Goal: Task Accomplishment & Management: Use online tool/utility

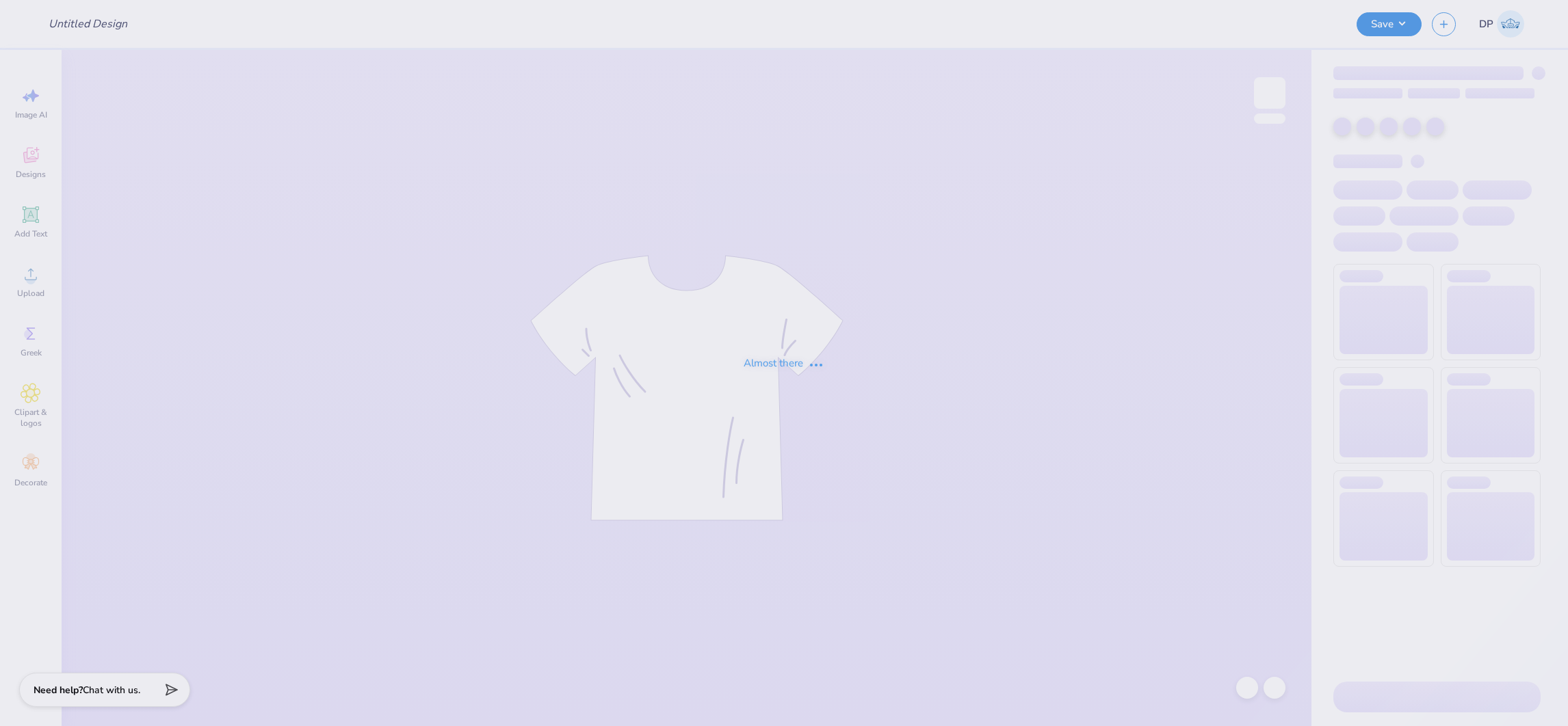
type input "BOSD design"
type input "40"
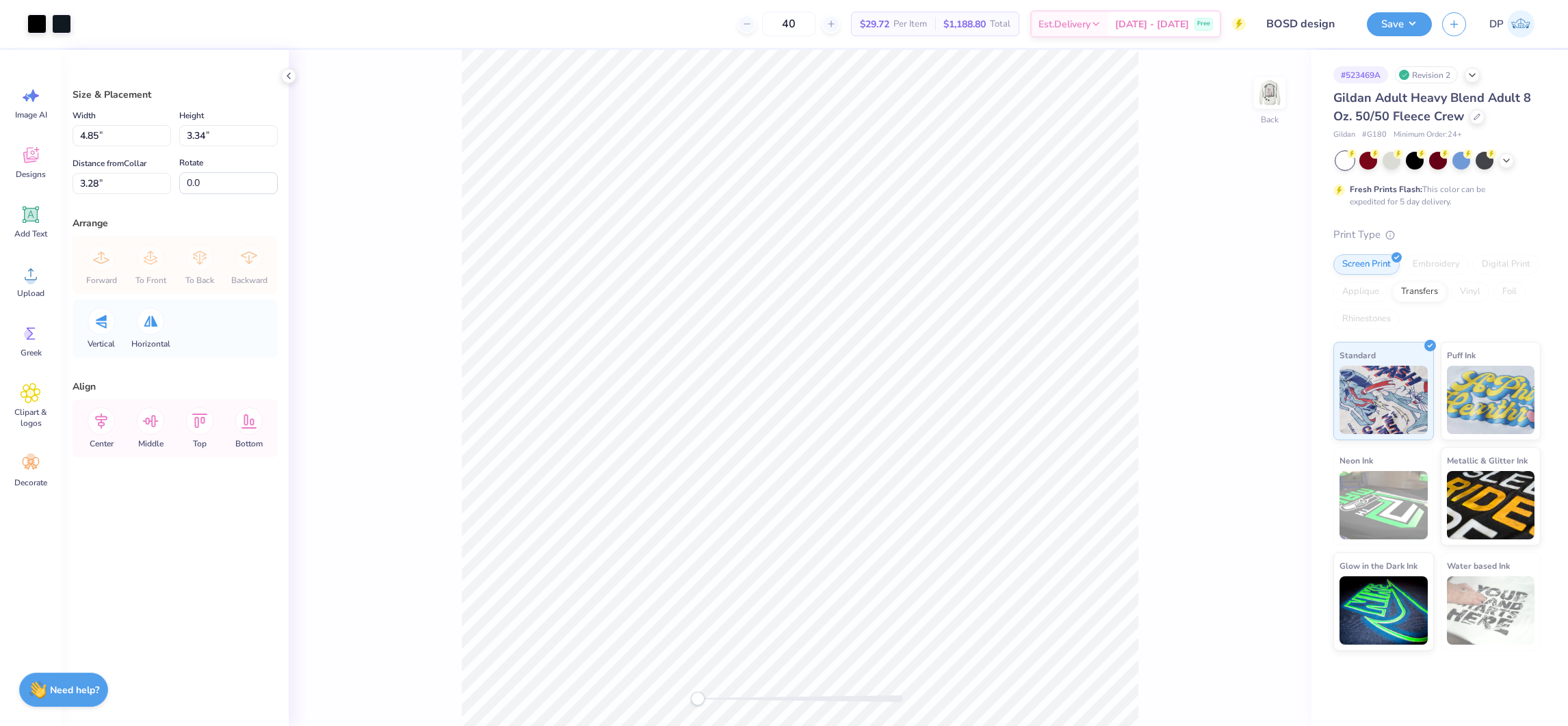
click at [842, 697] on div at bounding box center [801, 698] width 206 height 7
drag, startPoint x: 845, startPoint y: 700, endPoint x: 763, endPoint y: 698, distance: 82.0
click at [763, 702] on div "Accessibility label" at bounding box center [763, 699] width 14 height 14
click at [1261, 84] on img at bounding box center [1270, 93] width 54 height 54
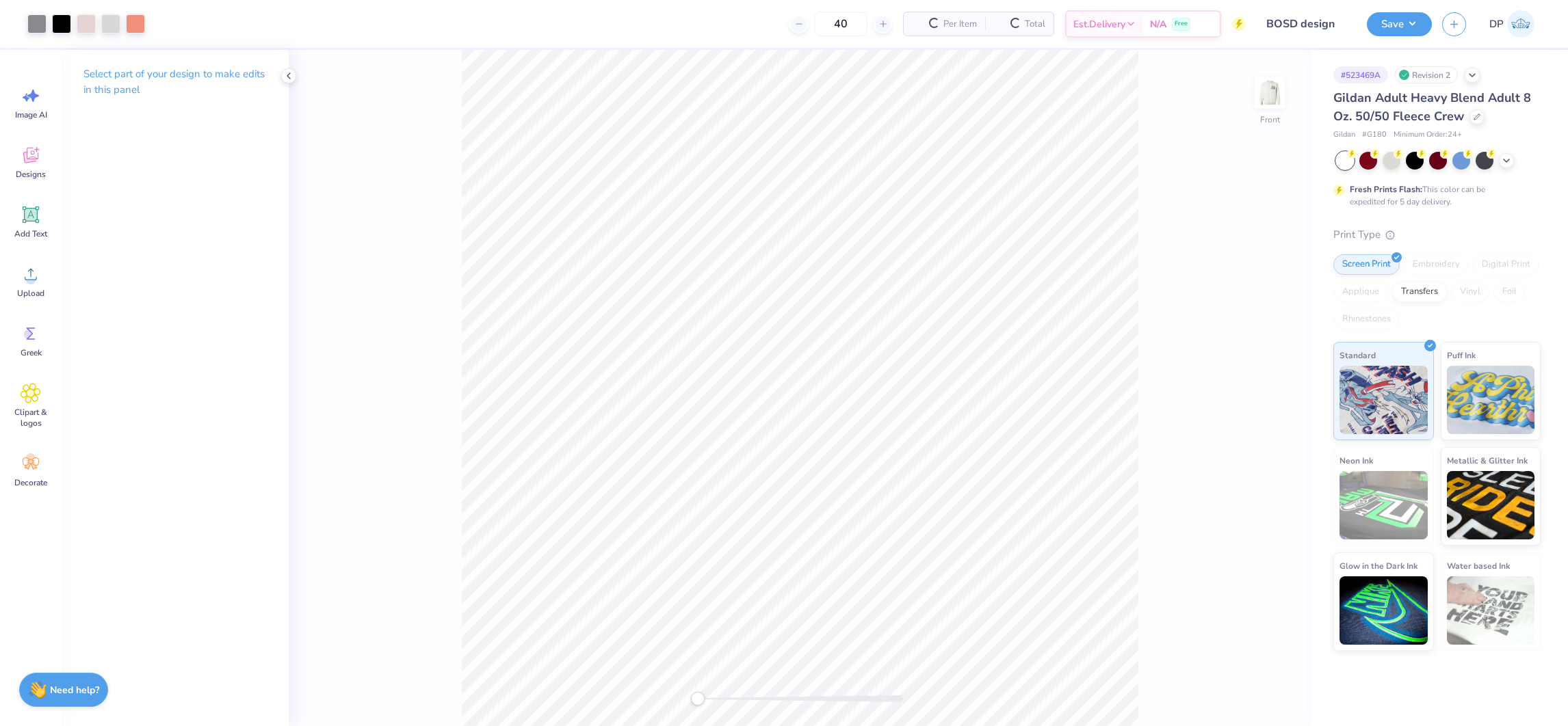
click at [646, 708] on div "Front" at bounding box center [800, 388] width 1023 height 676
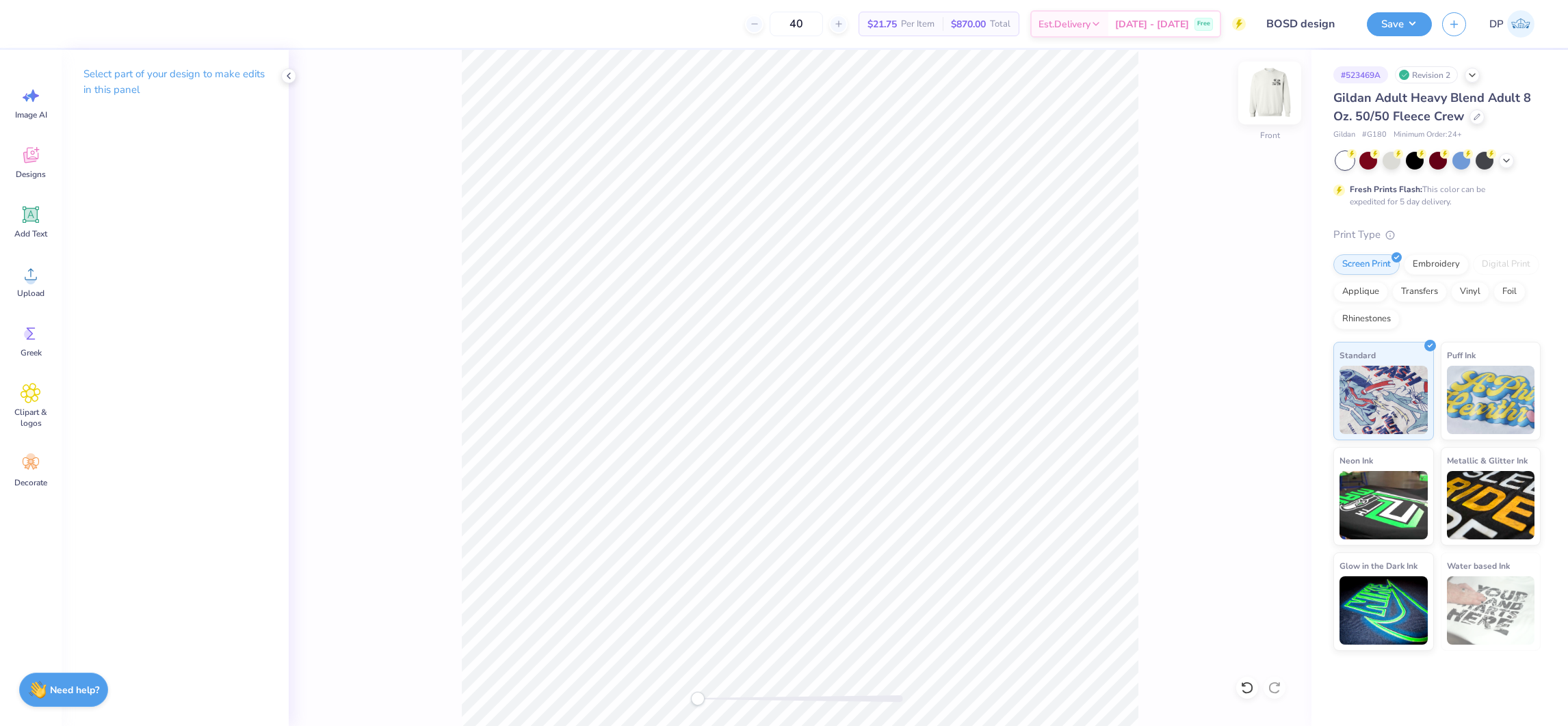
click at [1282, 81] on img at bounding box center [1270, 93] width 54 height 54
click at [39, 281] on icon at bounding box center [31, 274] width 21 height 21
click at [31, 286] on div "Upload" at bounding box center [31, 281] width 49 height 51
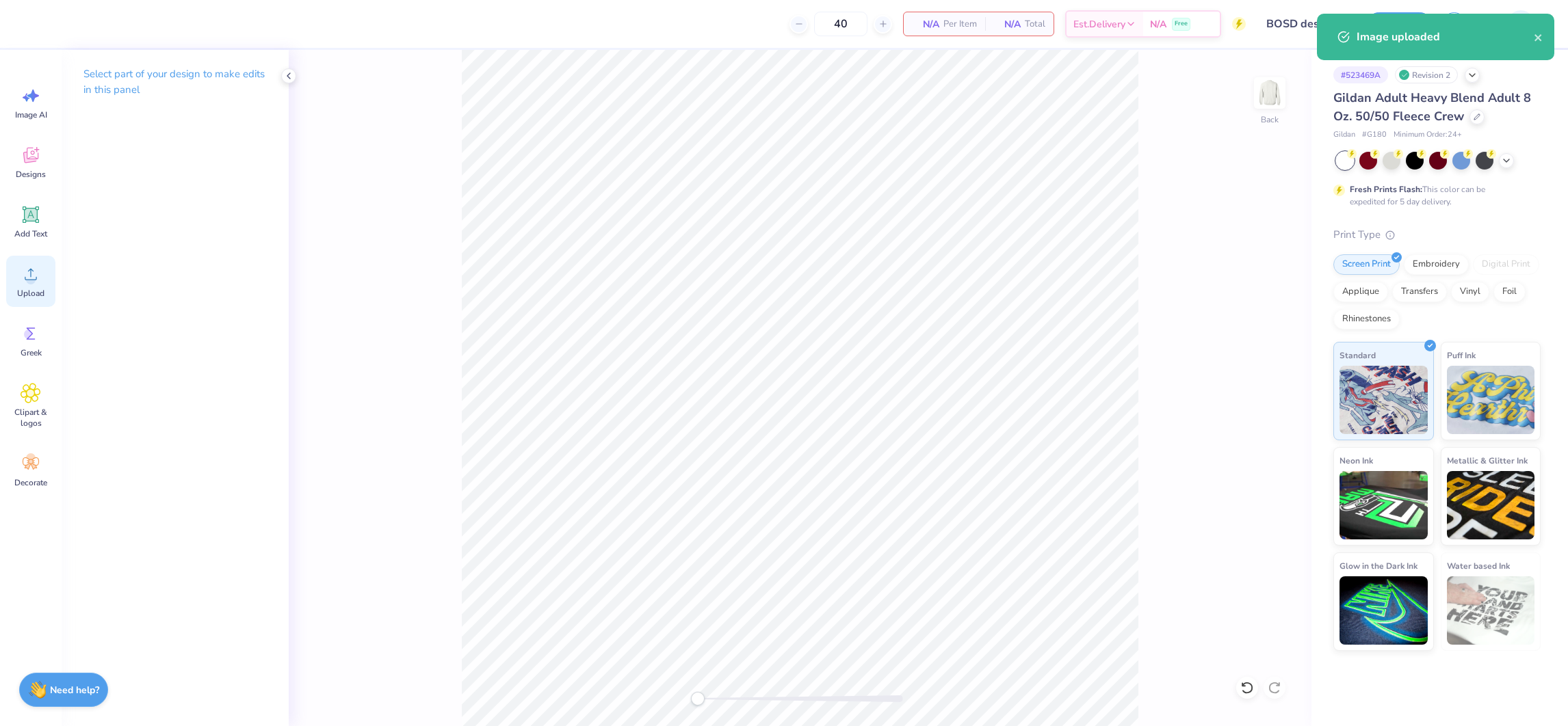
click at [35, 281] on circle at bounding box center [31, 280] width 9 height 9
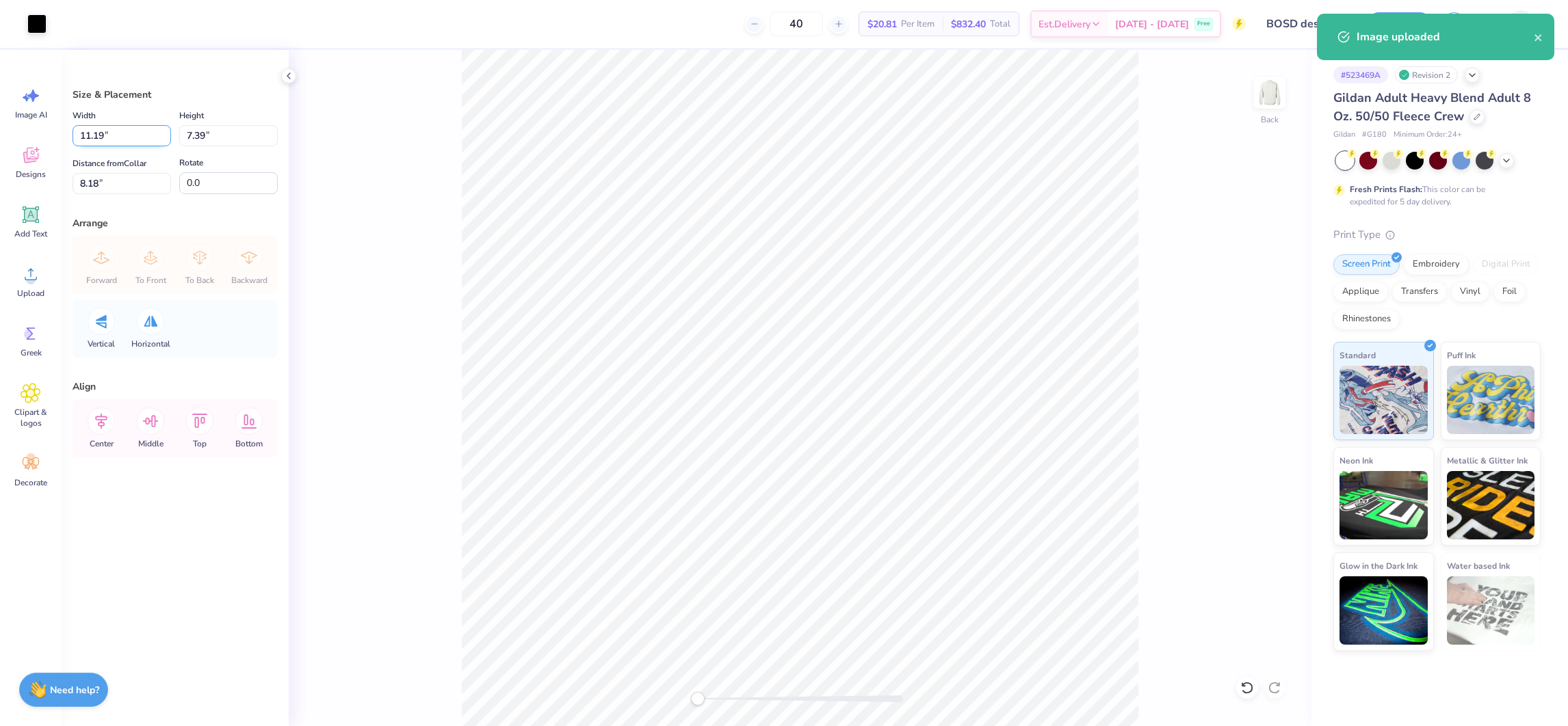
click at [88, 130] on input "11.19" at bounding box center [122, 136] width 98 height 21
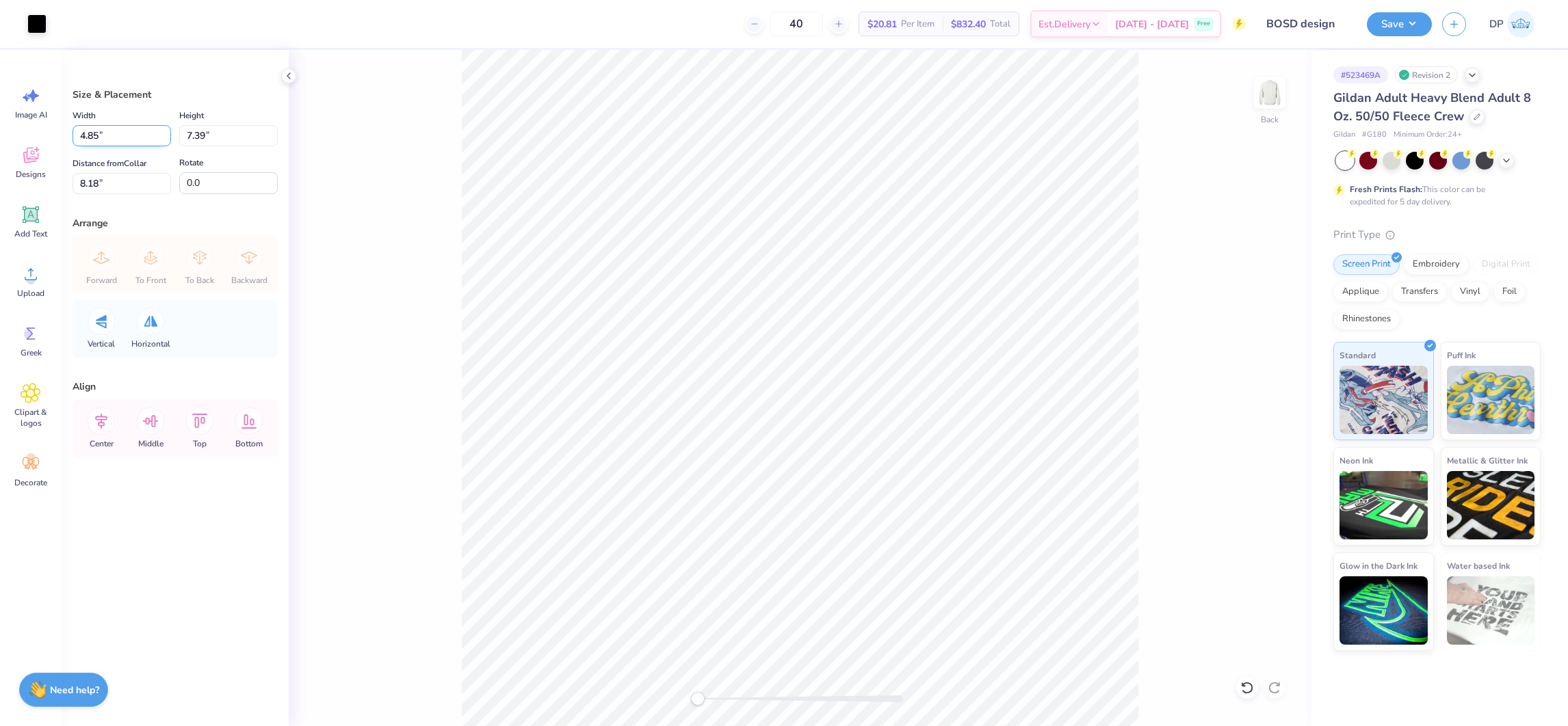
type input "4.85"
type input "3.20"
drag, startPoint x: 87, startPoint y: 178, endPoint x: 0, endPoint y: 176, distance: 87.0
click at [0, 177] on html "Art colors 40 $20.81 Per Item $832.40 Total Est. Delivery Oct 7 - 10 Free Desig…" at bounding box center [784, 363] width 1568 height 726
type input "3"
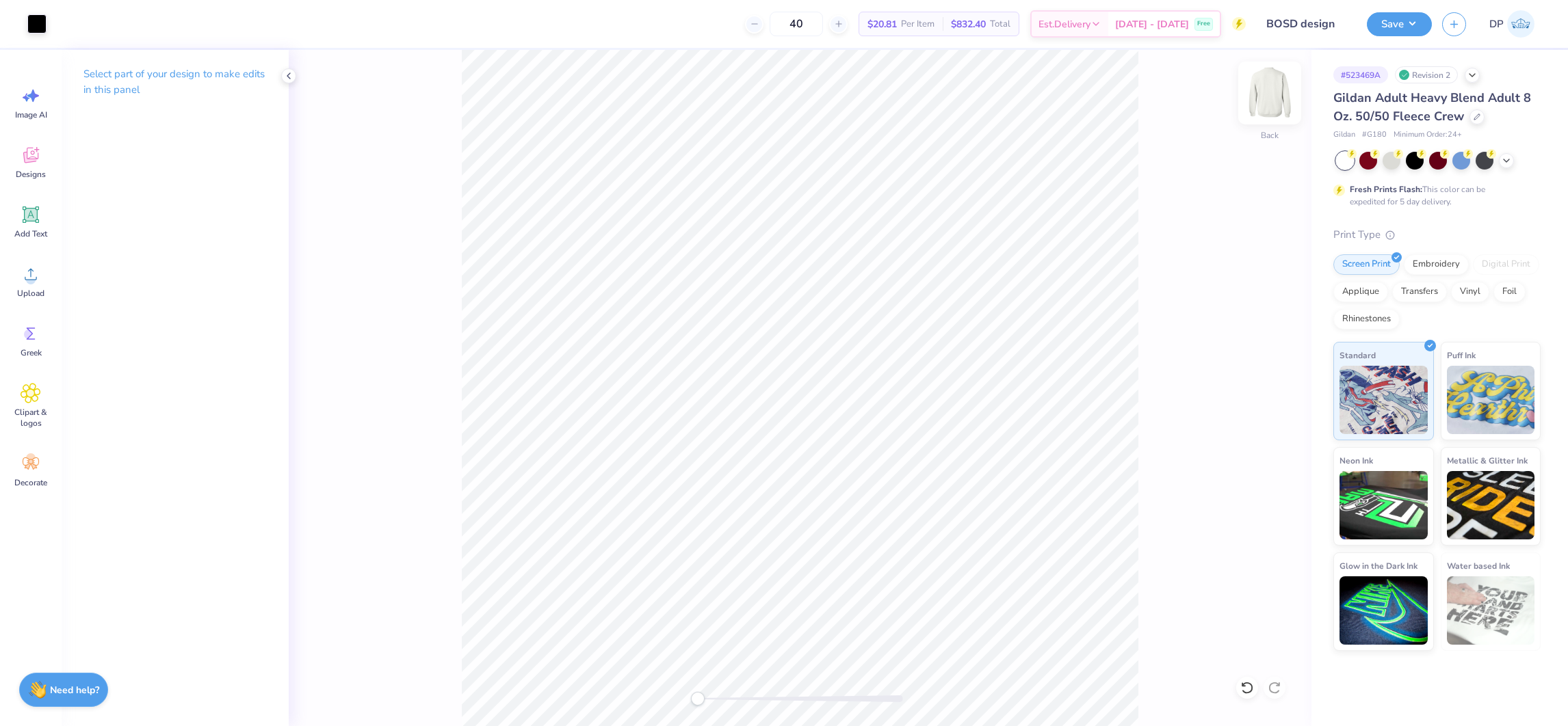
click at [1278, 104] on img at bounding box center [1270, 93] width 54 height 54
click at [28, 278] on circle at bounding box center [31, 280] width 9 height 9
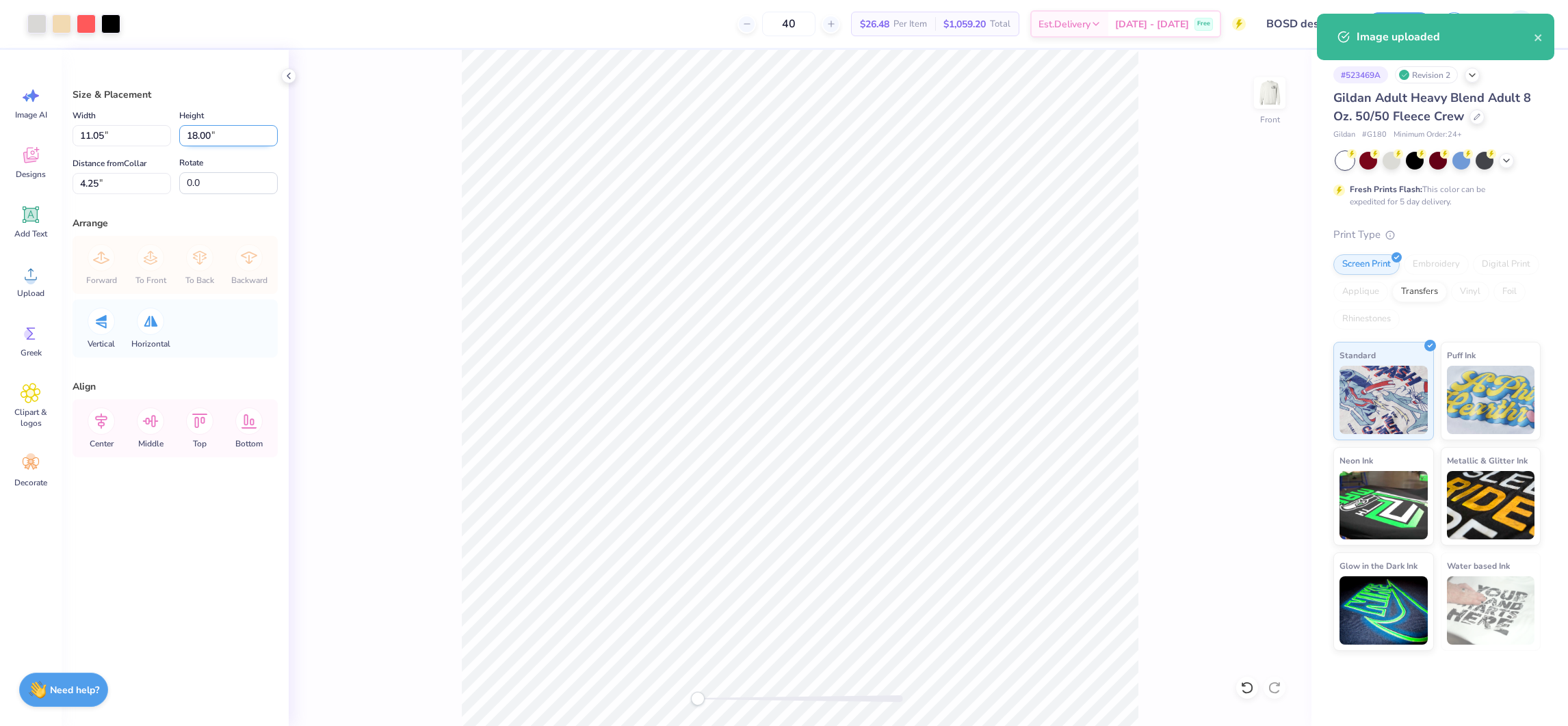
click at [212, 133] on input "18.00" at bounding box center [229, 136] width 98 height 21
click at [211, 132] on input "18.00" at bounding box center [229, 136] width 98 height 21
type input "15.00"
type input "9.21"
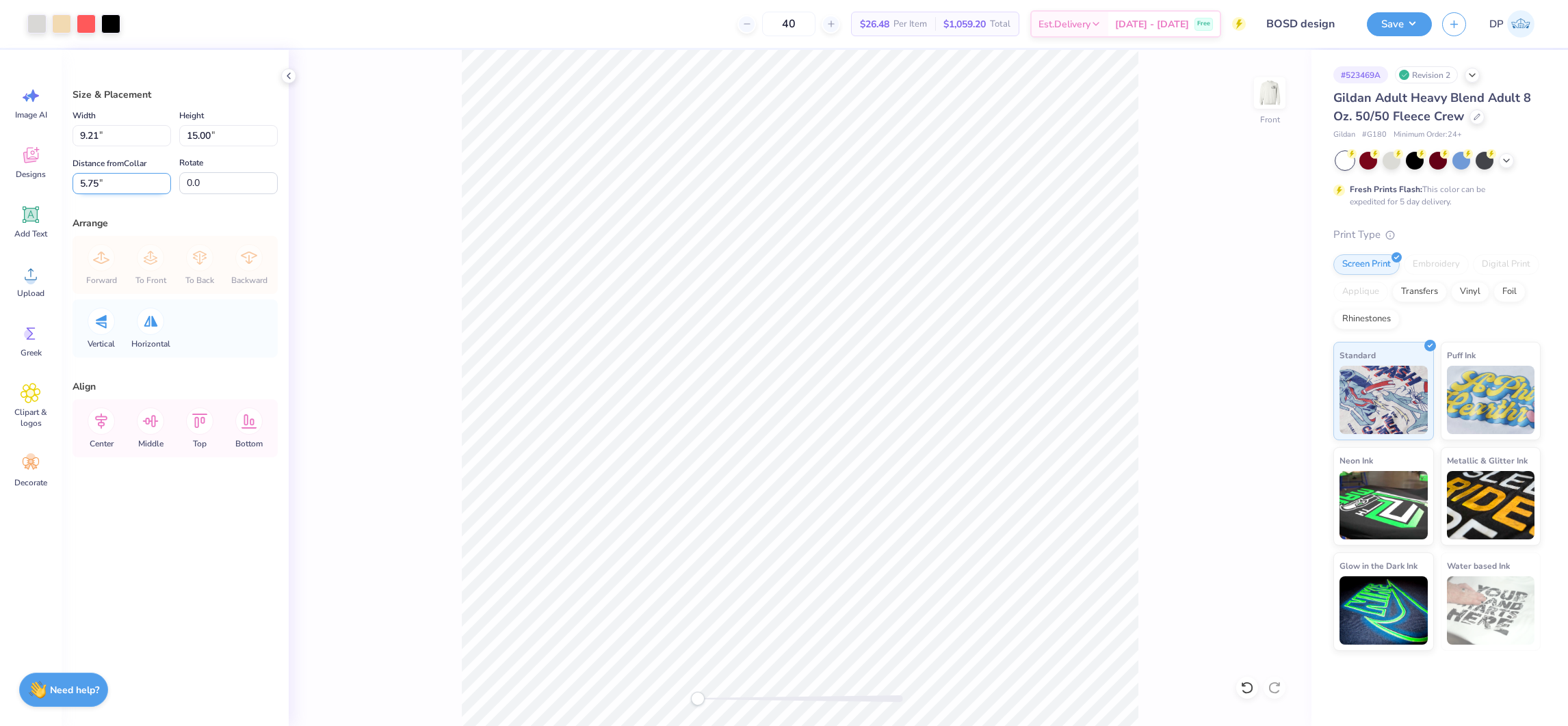
click at [100, 187] on input "5.75" at bounding box center [122, 184] width 98 height 21
drag, startPoint x: 120, startPoint y: 179, endPoint x: 0, endPoint y: 168, distance: 120.5
click at [0, 173] on html "Art colors 40 $26.48 Per Item $1,059.20 Total Est. Delivery Oct 7 - 10 Free Des…" at bounding box center [784, 363] width 1568 height 726
type input "3"
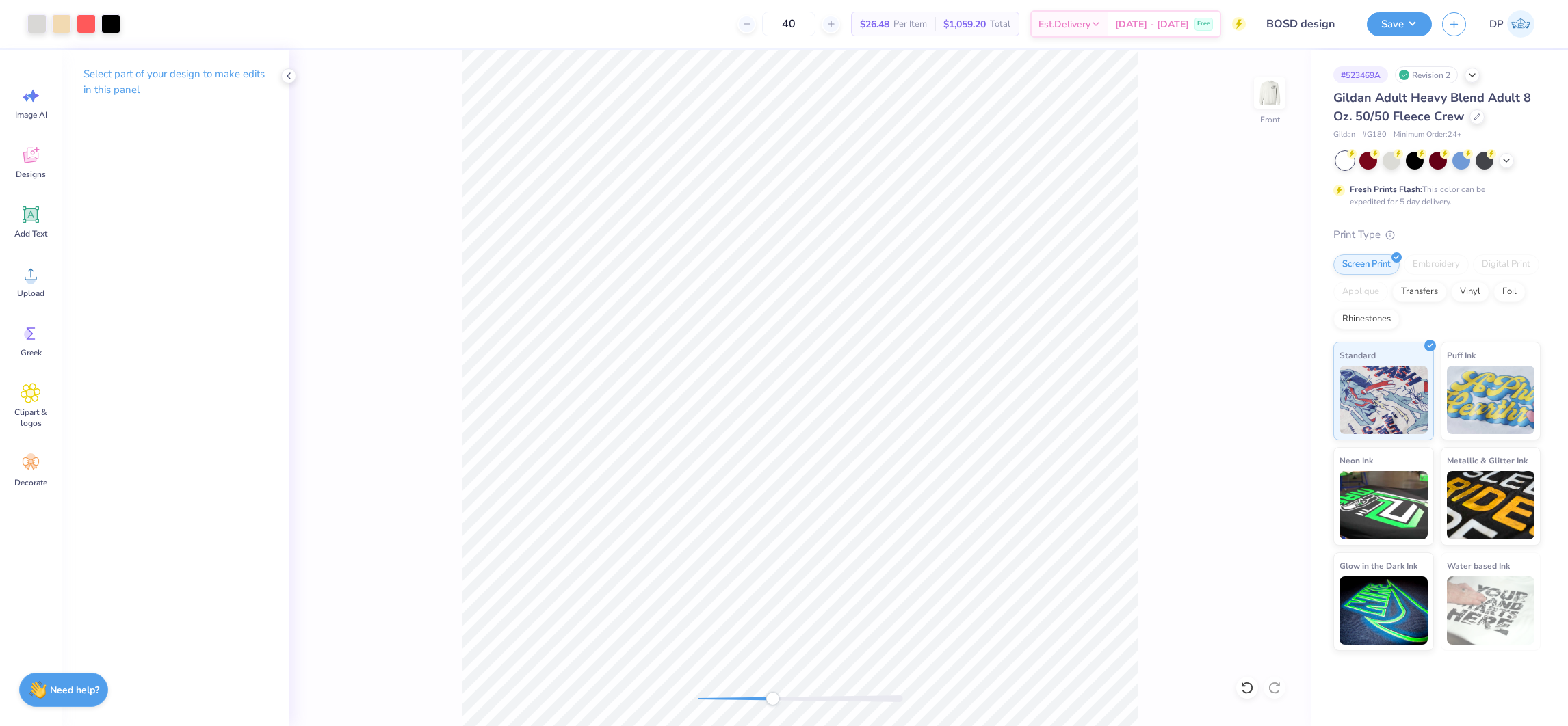
click at [772, 695] on div at bounding box center [801, 698] width 206 height 7
click at [772, 695] on div "Accessibility label" at bounding box center [772, 699] width 14 height 14
click at [804, 700] on div at bounding box center [801, 698] width 206 height 7
drag, startPoint x: 28, startPoint y: 225, endPoint x: 51, endPoint y: 233, distance: 24.4
click at [28, 224] on icon at bounding box center [31, 215] width 21 height 21
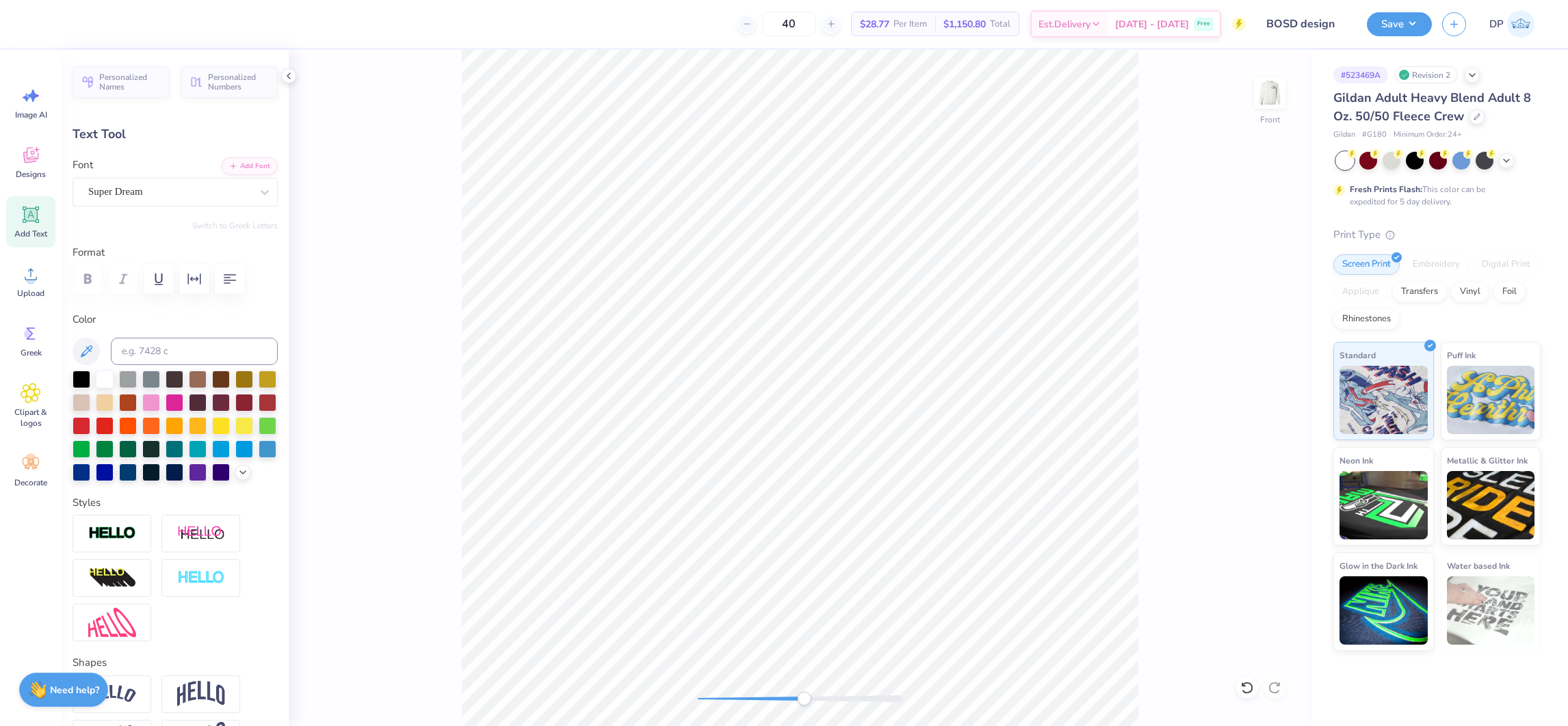
drag, startPoint x: 199, startPoint y: 399, endPoint x: 450, endPoint y: 369, distance: 252.8
click at [183, 397] on div at bounding box center [174, 402] width 18 height 18
type input "2.33"
type input "0.67"
type input "14.67"
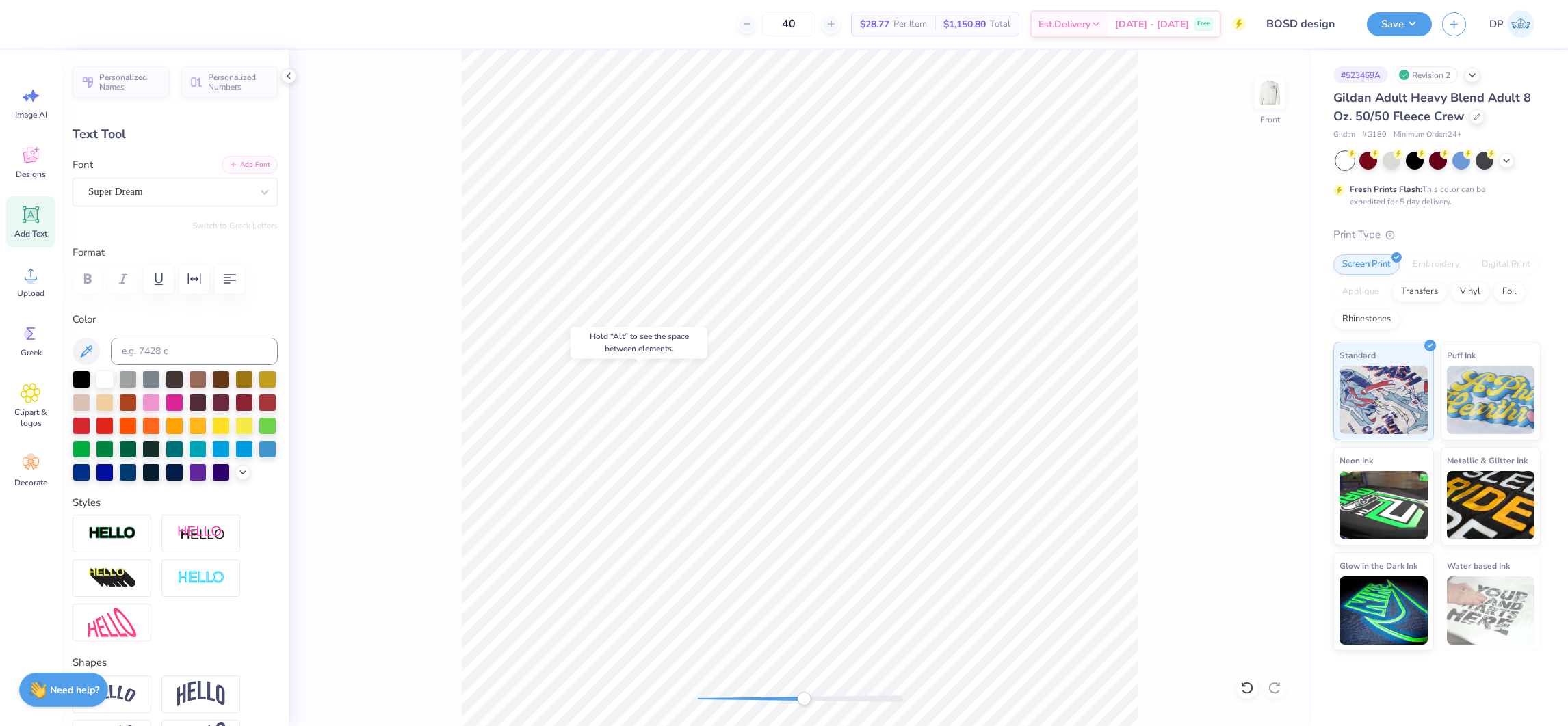
click at [249, 163] on button "Add Font" at bounding box center [249, 164] width 56 height 18
click at [222, 168] on button "Add Font" at bounding box center [249, 164] width 56 height 18
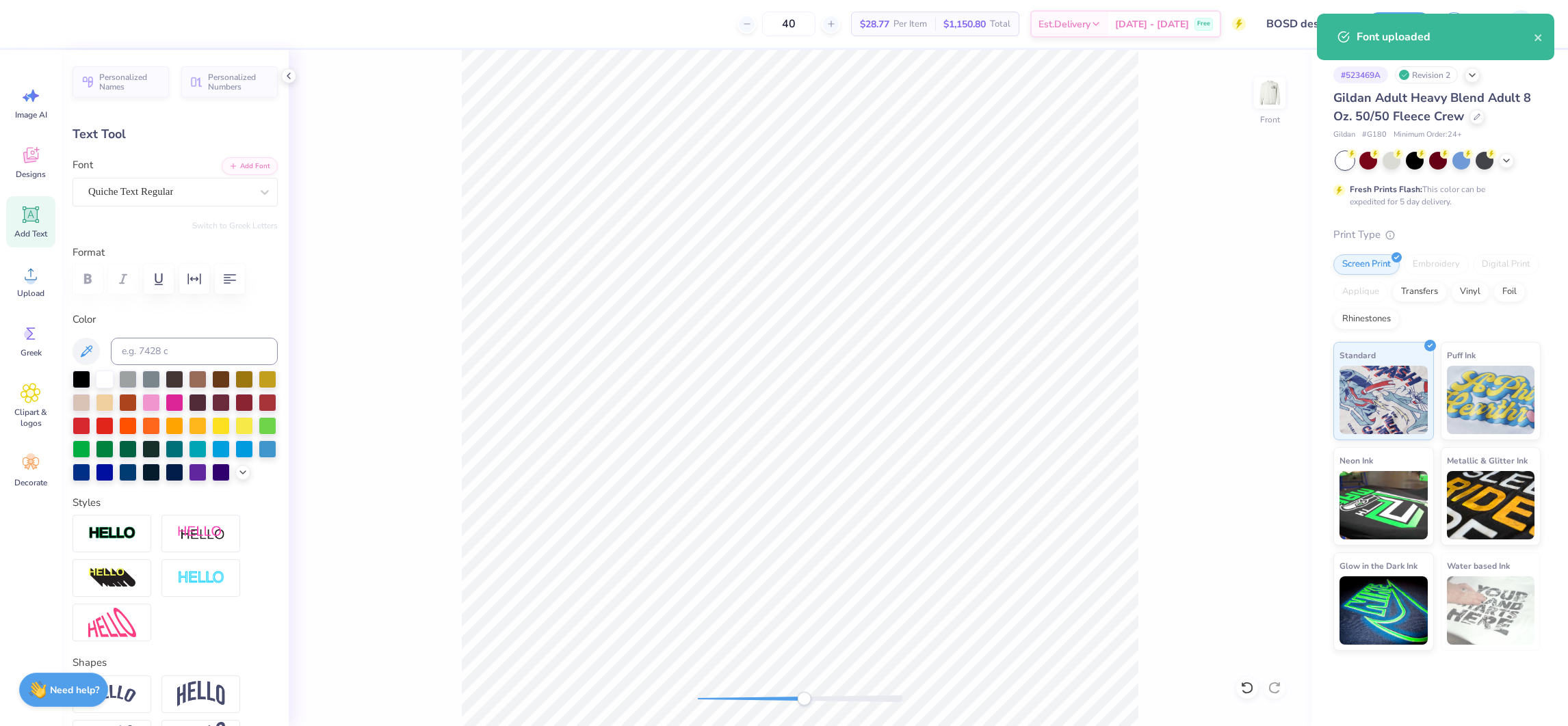
type input "0.58"
type input "0.16"
type input "15.39"
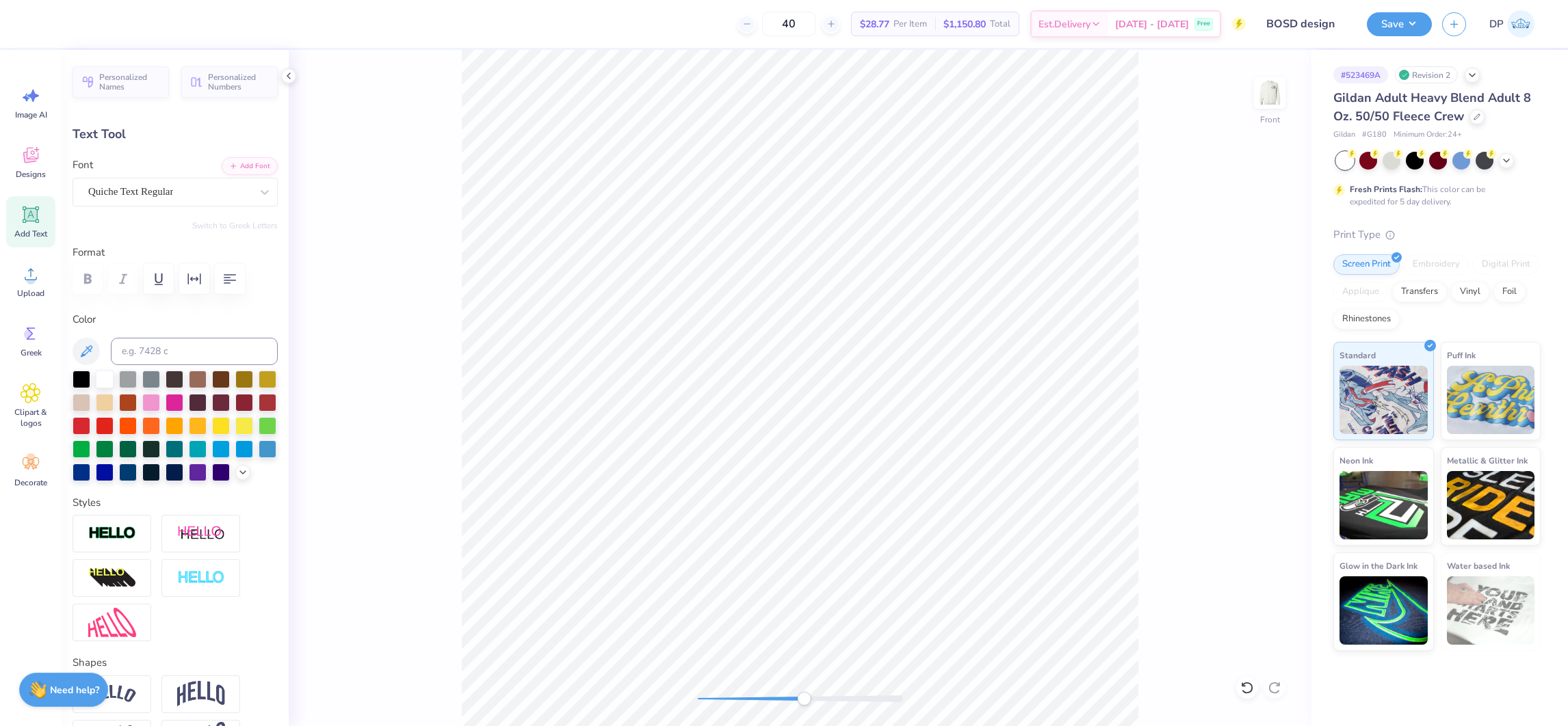
type textarea "OHIO UNIVERSITY"
type input "3.68"
type input "0.28"
type input "14.19"
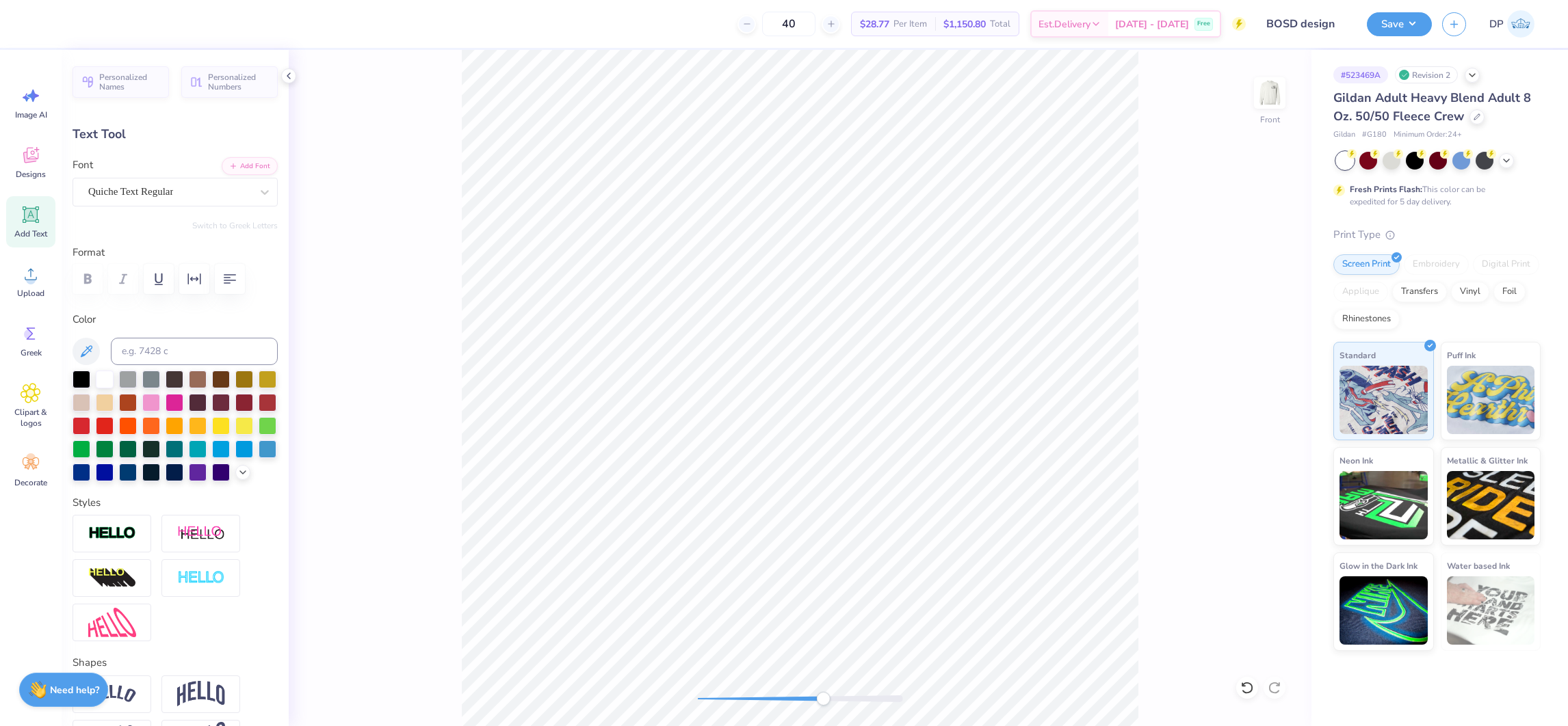
drag, startPoint x: 803, startPoint y: 700, endPoint x: 828, endPoint y: 699, distance: 25.0
click at [828, 699] on div "Accessibility label" at bounding box center [823, 699] width 14 height 14
type input "3.69"
type input "14.26"
type input "3.68"
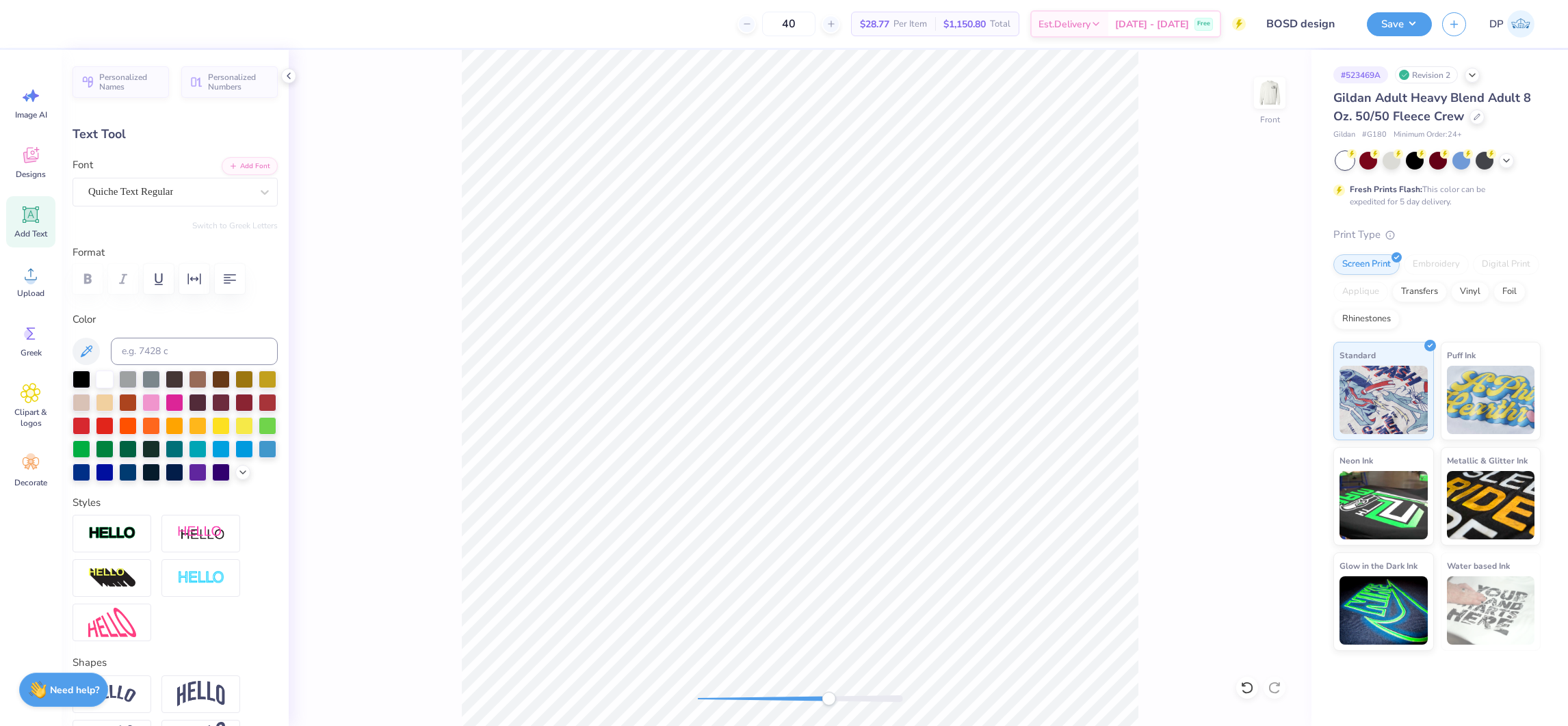
scroll to position [16, 2]
type textarea "O"
type textarea "EST. 2011"
type input "1.70"
type input "14.77"
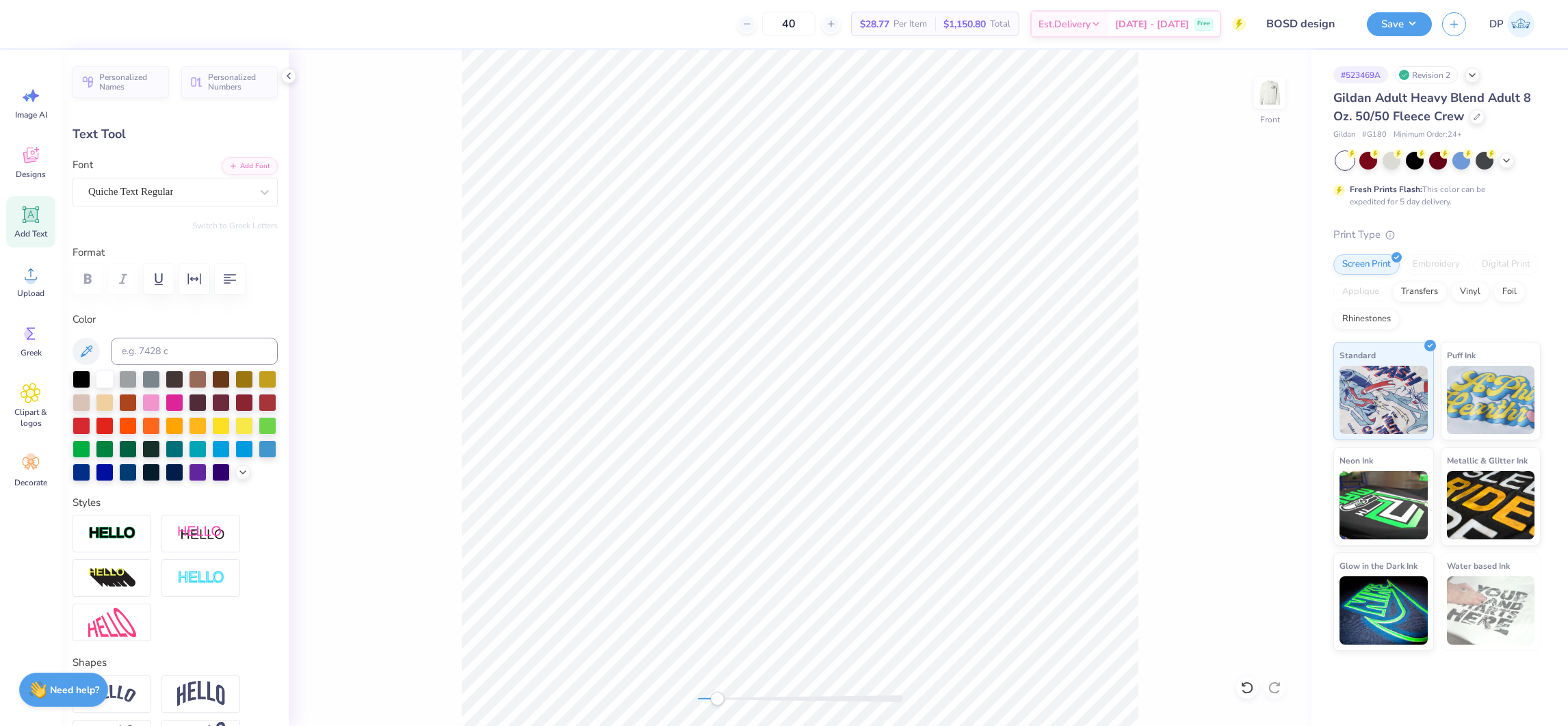
drag, startPoint x: 824, startPoint y: 699, endPoint x: 717, endPoint y: 701, distance: 107.0
click at [717, 701] on div "Accessibility label" at bounding box center [717, 699] width 14 height 14
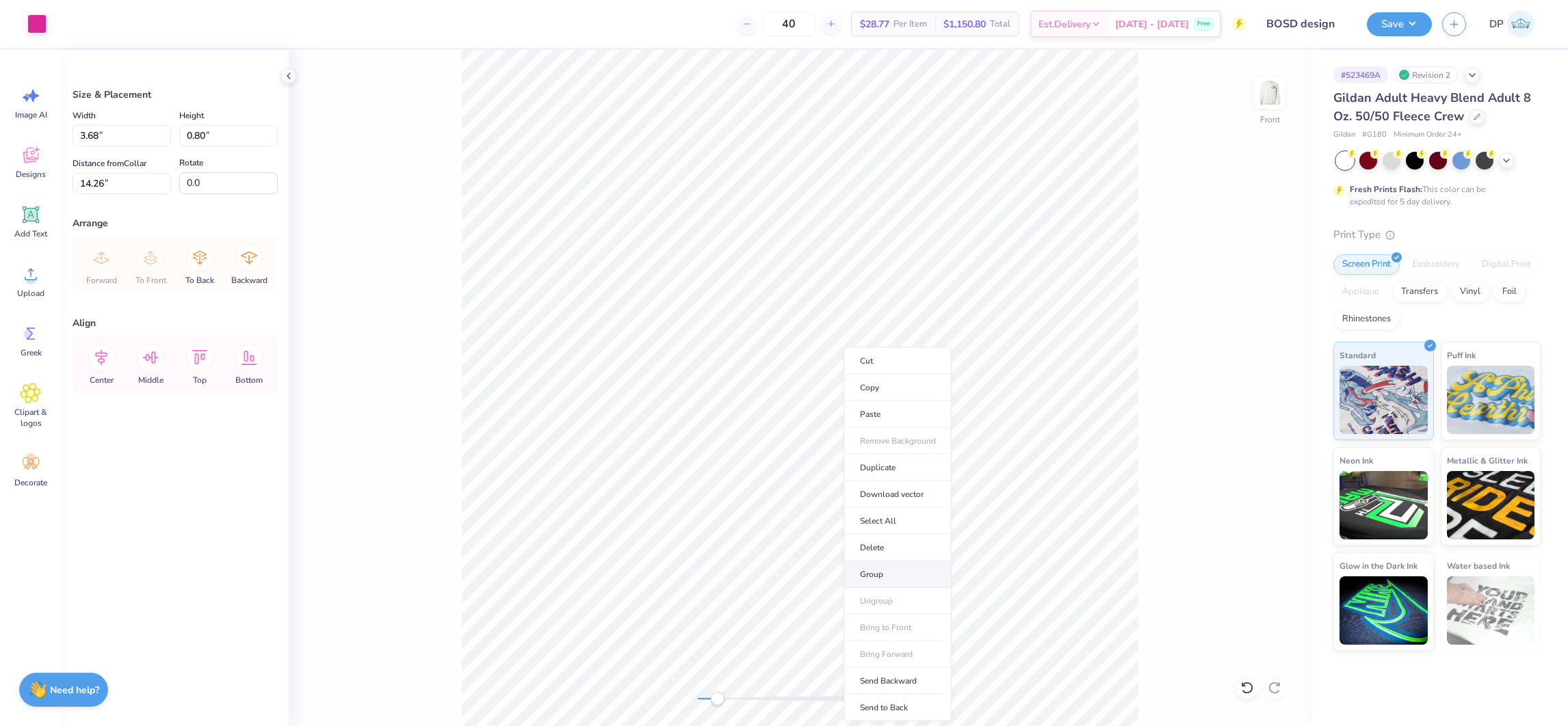
click at [889, 571] on li "Group" at bounding box center [898, 574] width 107 height 27
click at [38, 281] on icon at bounding box center [31, 274] width 21 height 21
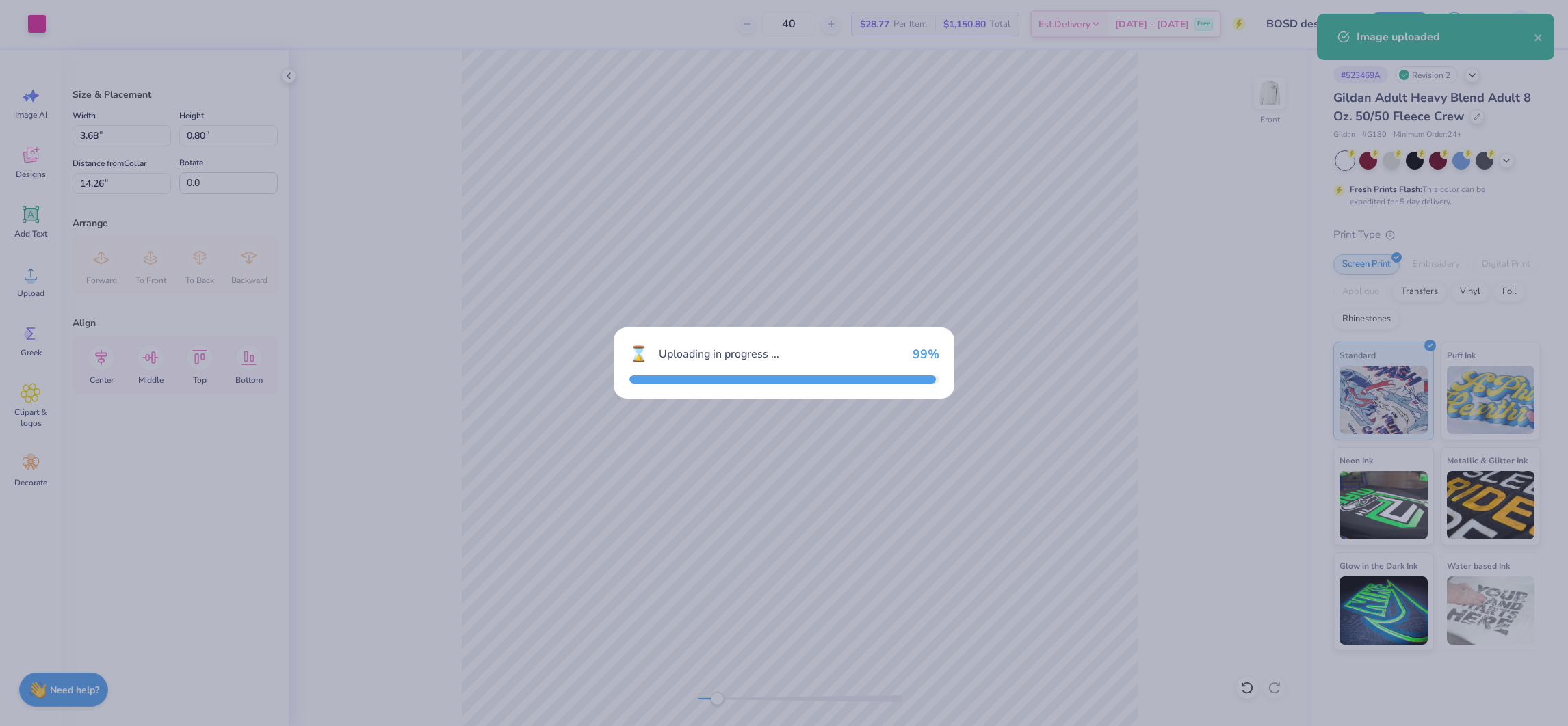
type input "11.05"
type input "18.00"
type input "4.25"
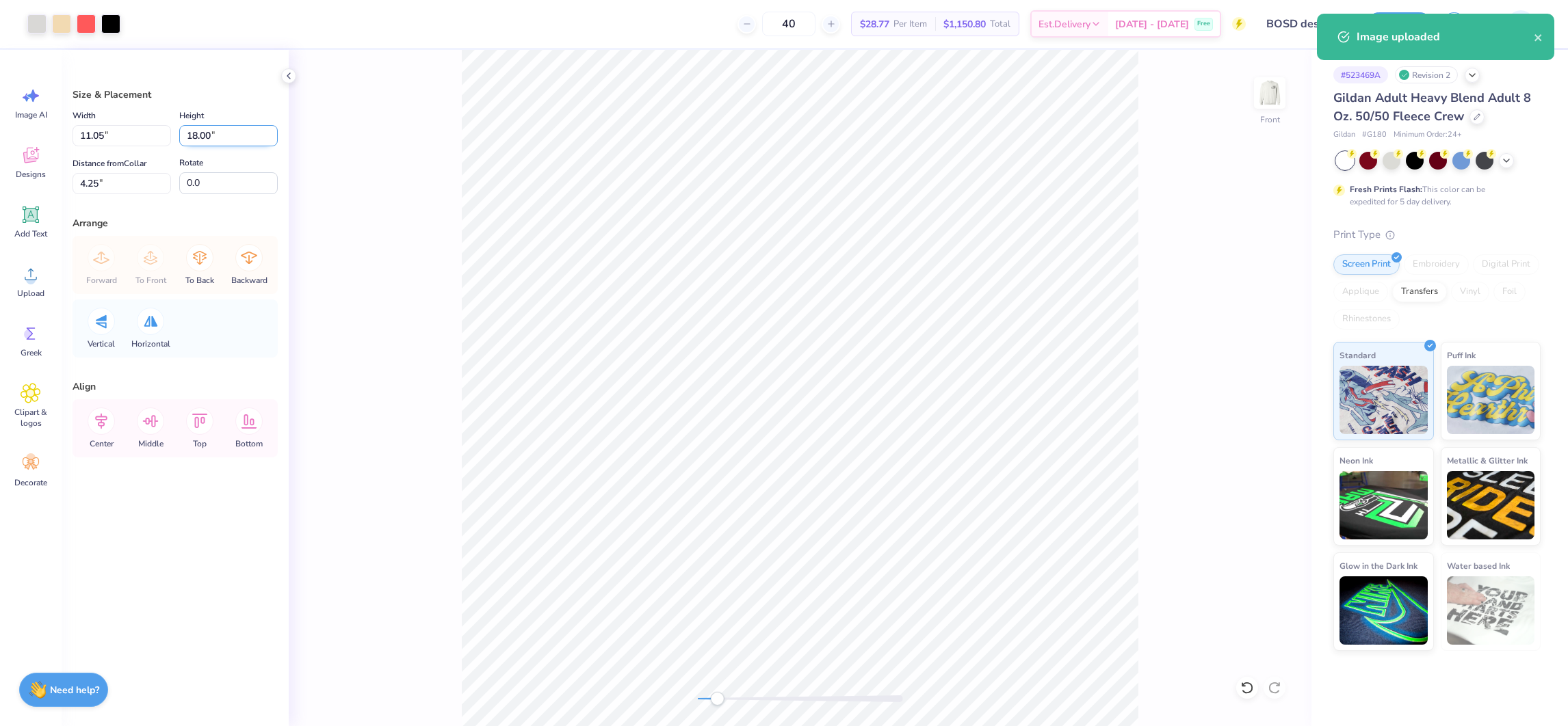
click at [215, 126] on input "18.00" at bounding box center [229, 136] width 98 height 21
type input "15"
type input "9.21"
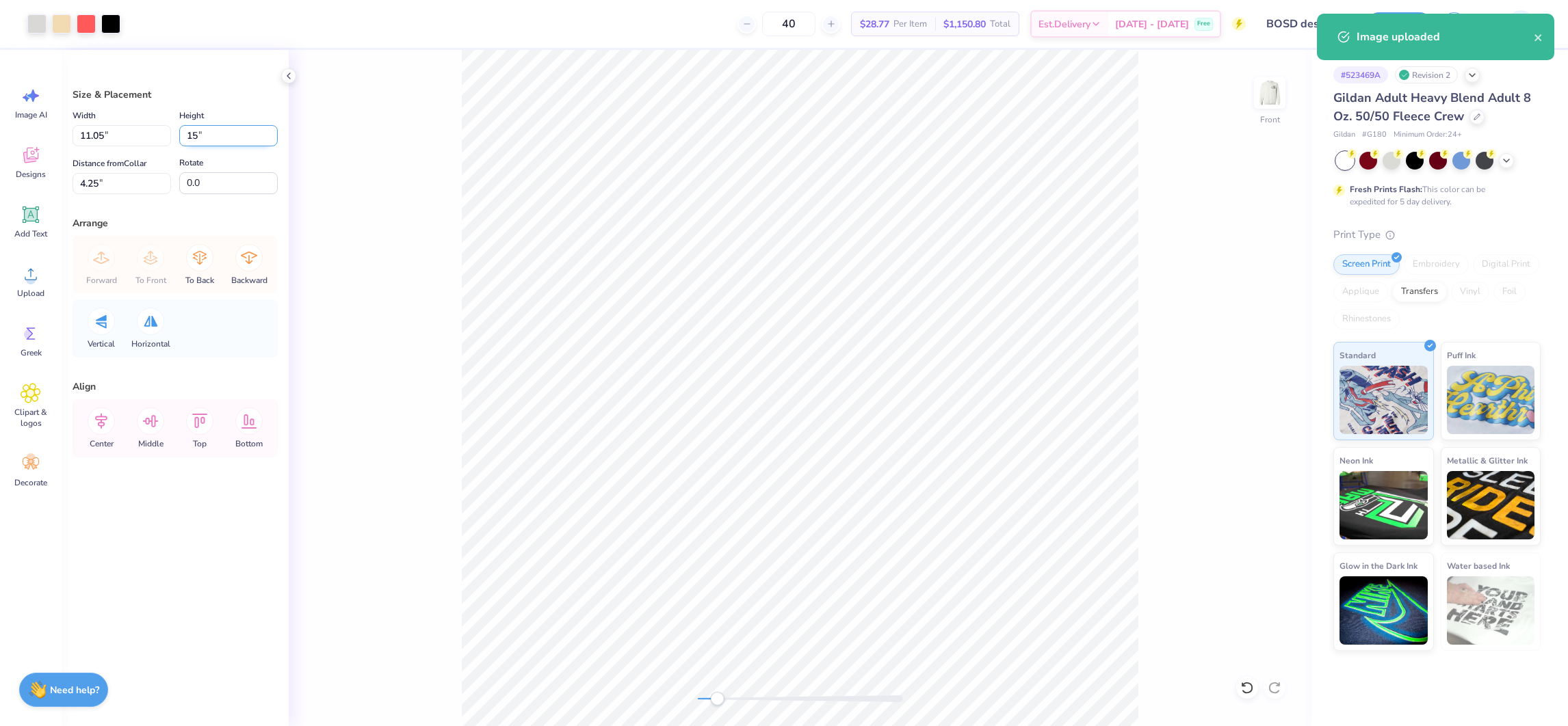
type input "15.00"
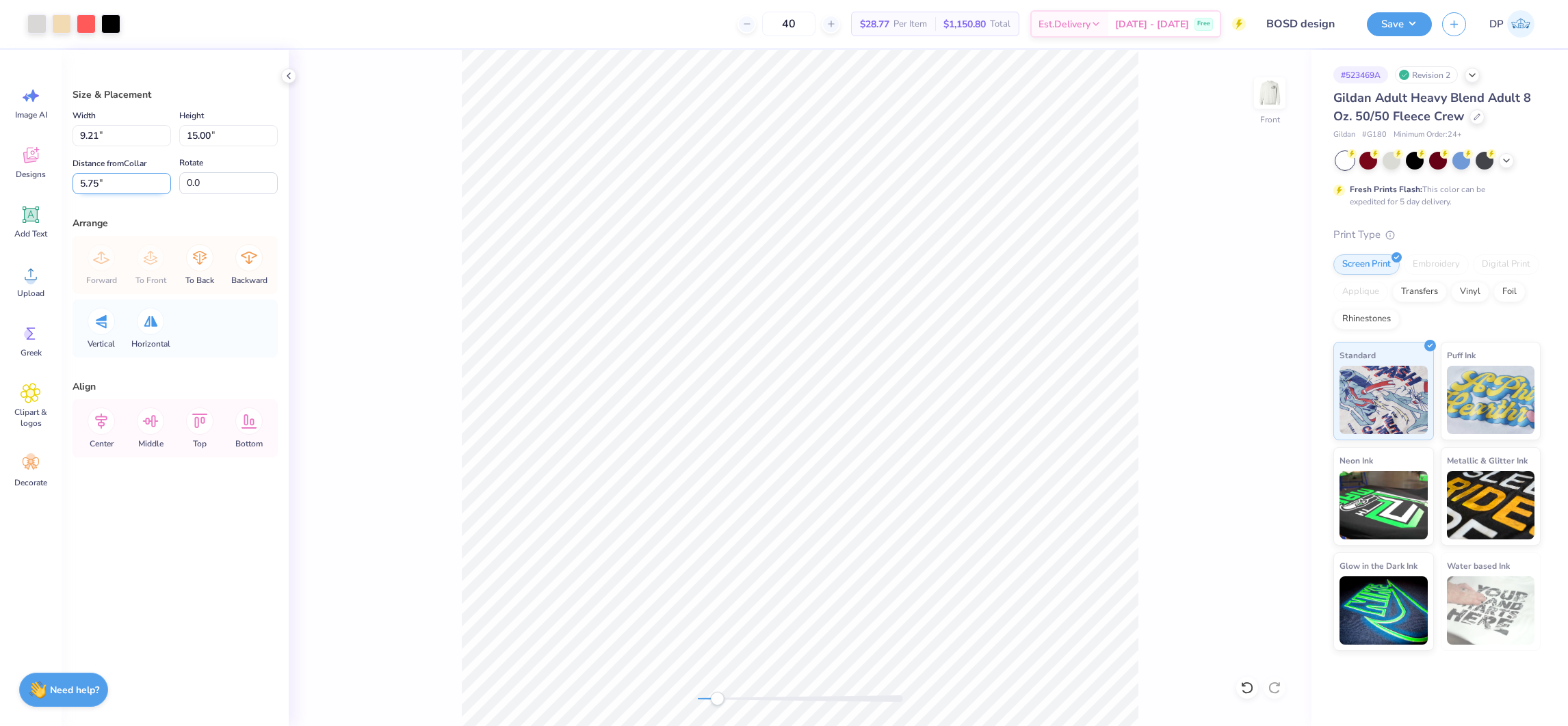
click at [113, 183] on input "5.75" at bounding box center [122, 184] width 98 height 21
type input "3"
click at [902, 592] on li "Send to Back" at bounding box center [906, 595] width 107 height 27
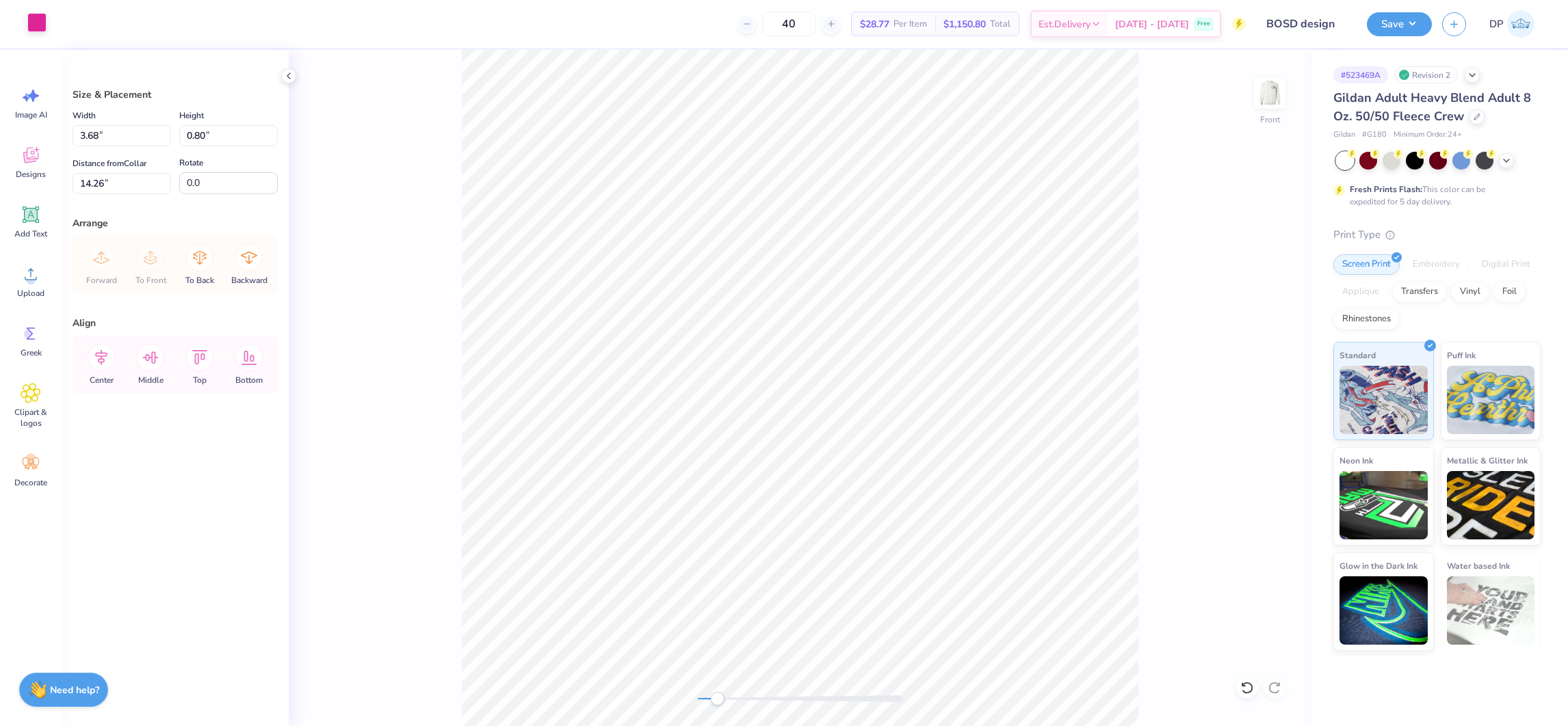
click at [35, 29] on div at bounding box center [37, 22] width 19 height 19
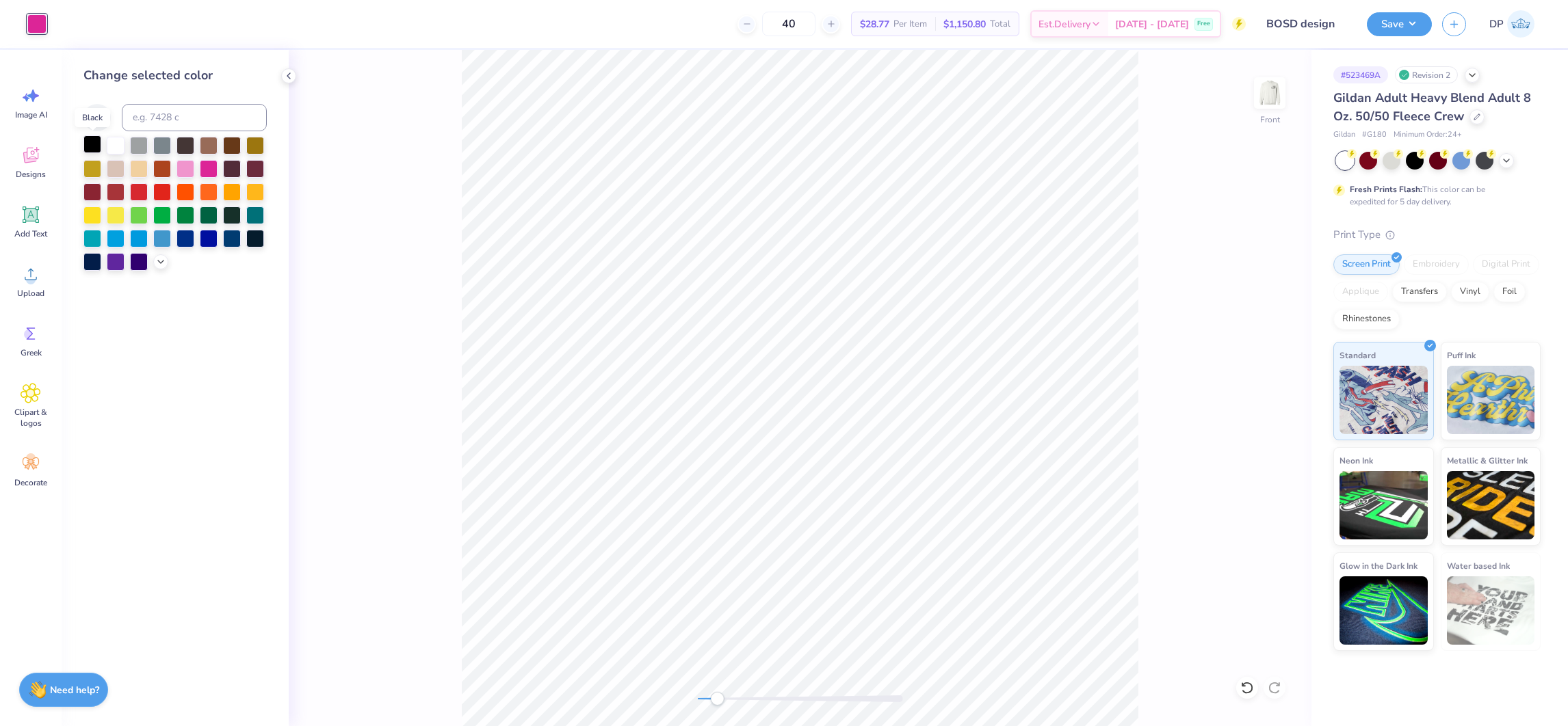
click at [87, 143] on div at bounding box center [92, 144] width 18 height 18
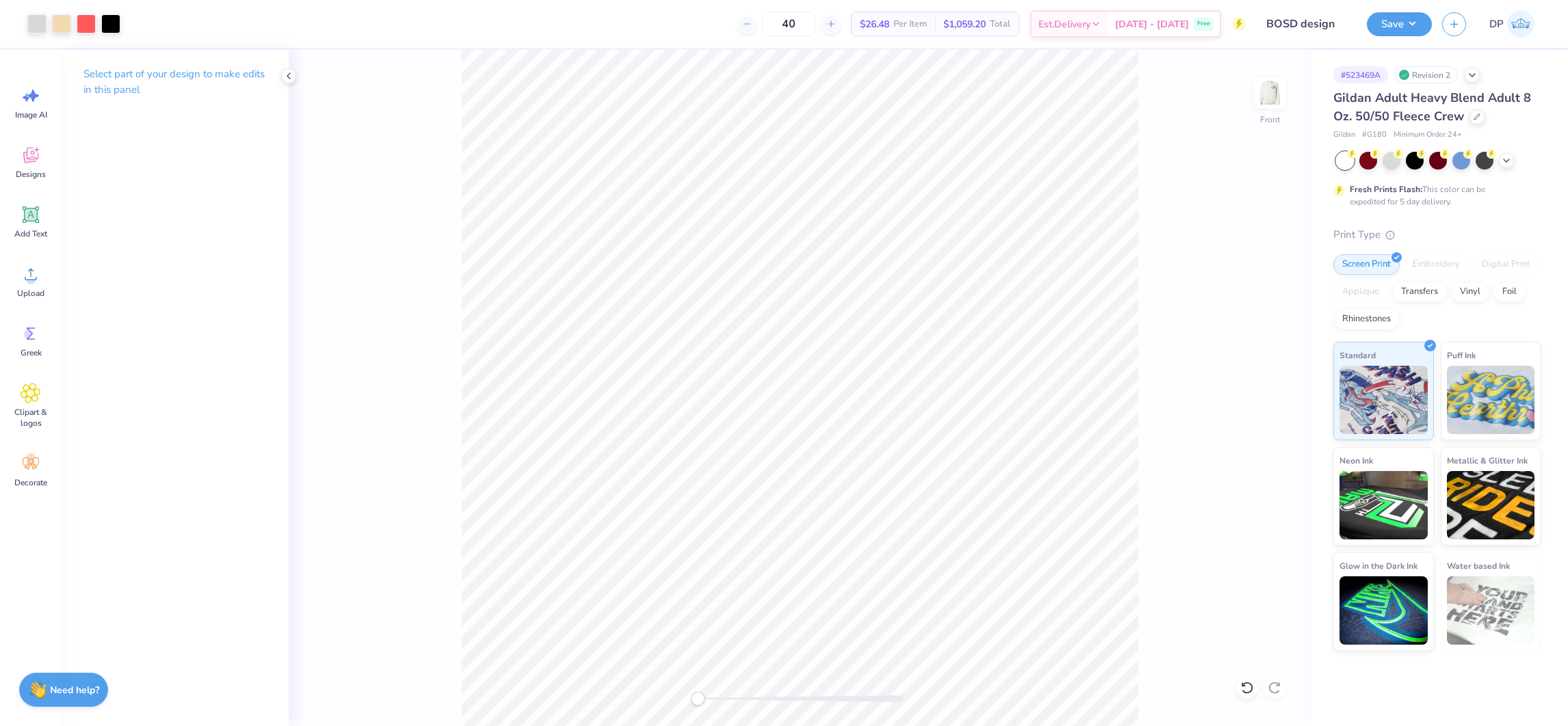
click at [670, 709] on div "Front" at bounding box center [800, 388] width 1023 height 676
click at [1263, 97] on img at bounding box center [1270, 93] width 54 height 54
click at [1263, 97] on img at bounding box center [1270, 93] width 28 height 28
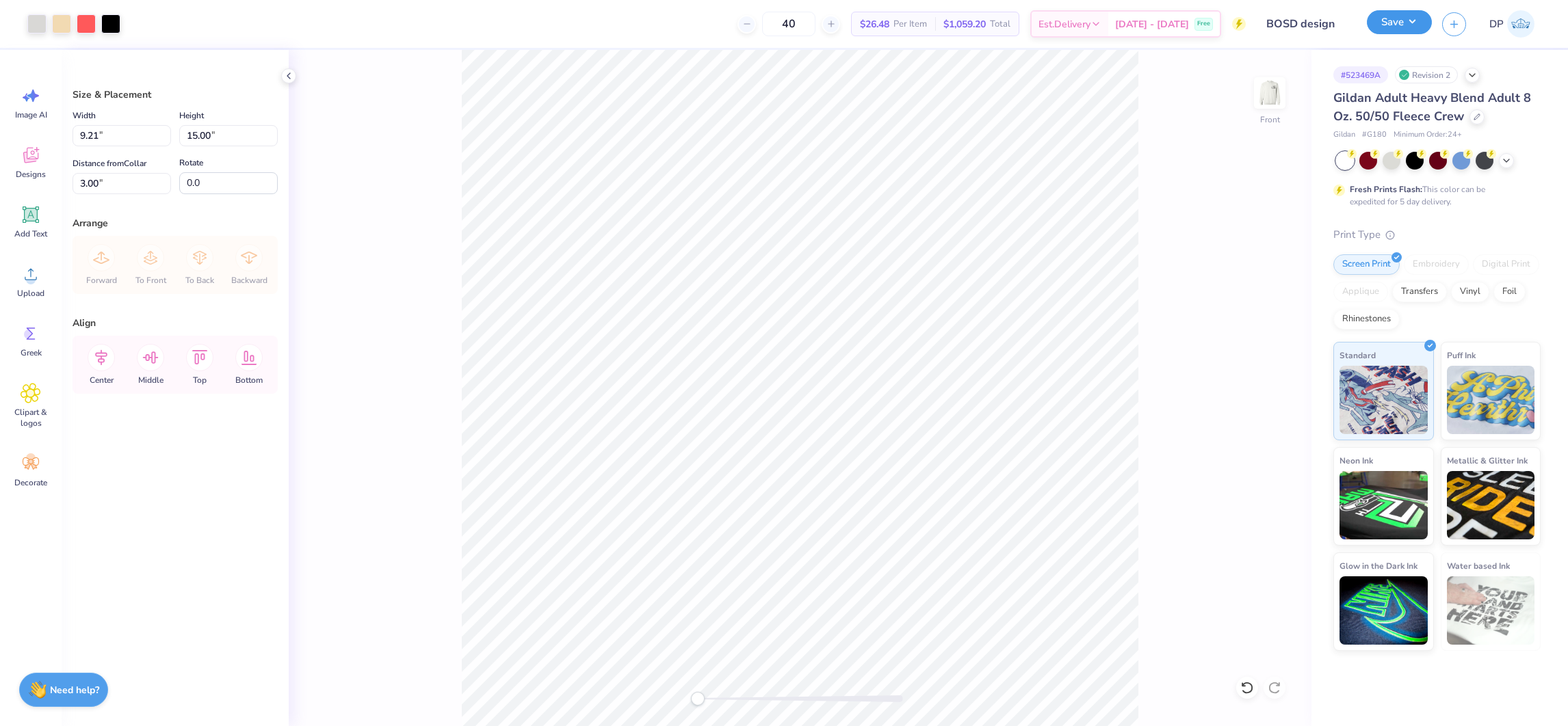
click at [1403, 20] on button "Save" at bounding box center [1399, 21] width 65 height 24
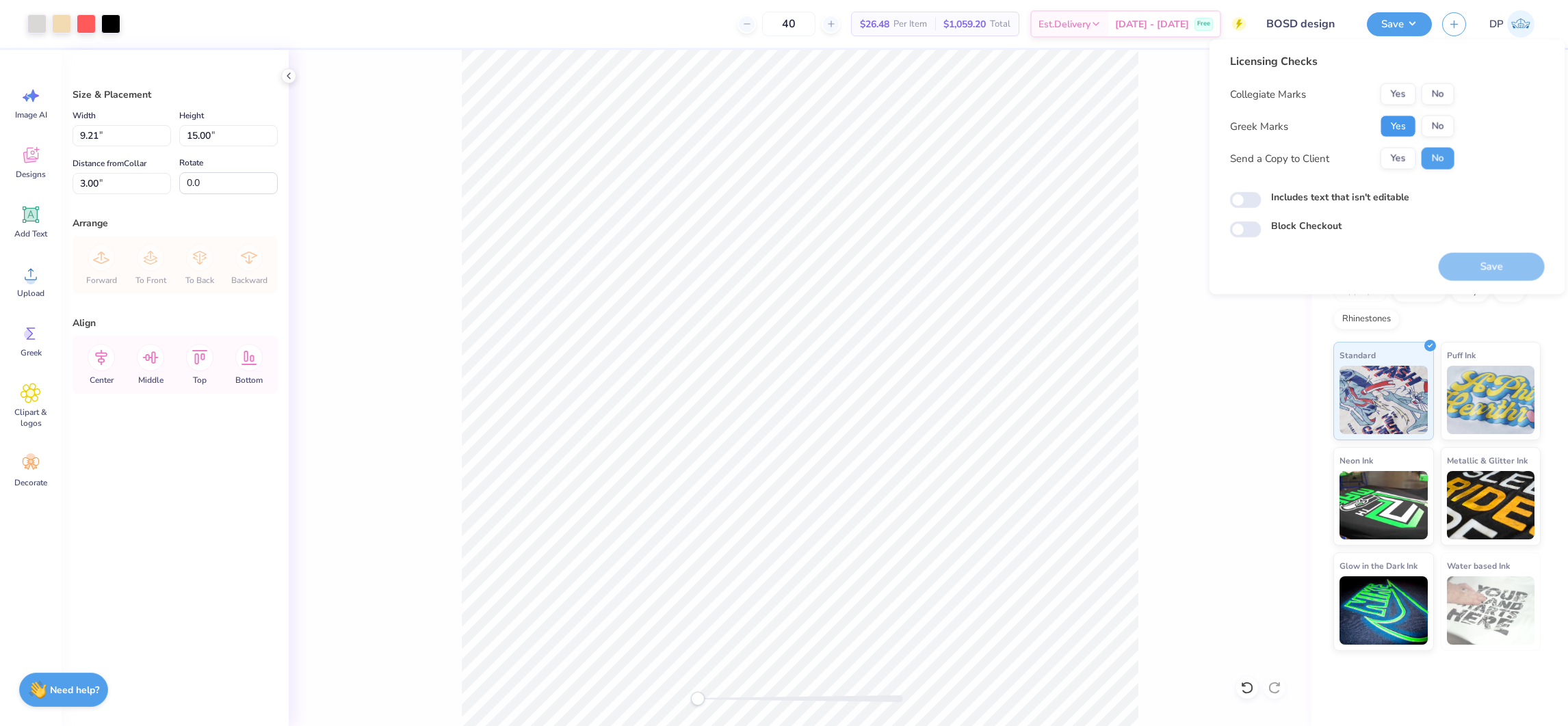
click at [1409, 125] on button "Yes" at bounding box center [1398, 126] width 35 height 22
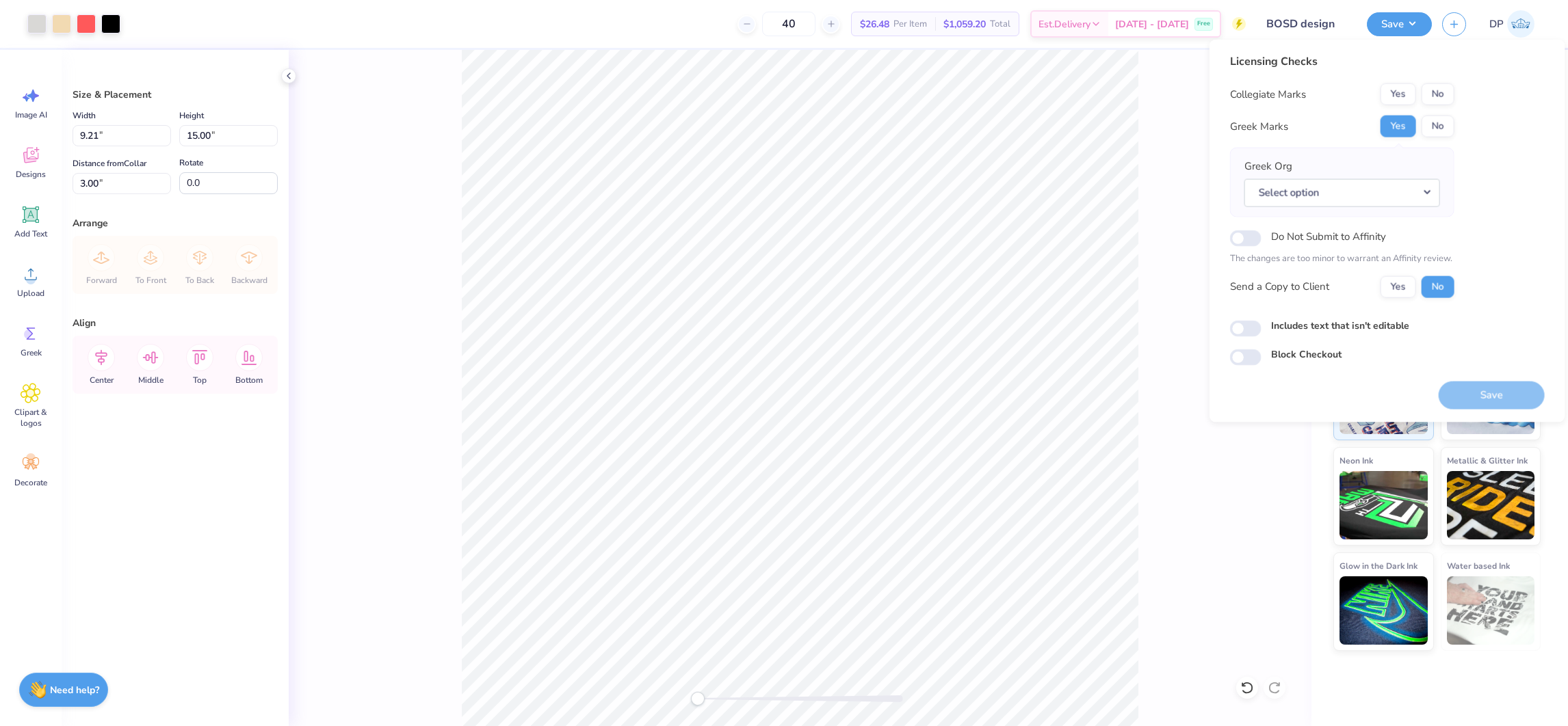
click at [1420, 120] on div "Yes No" at bounding box center [1418, 126] width 74 height 22
click at [1430, 118] on button "No" at bounding box center [1438, 126] width 33 height 22
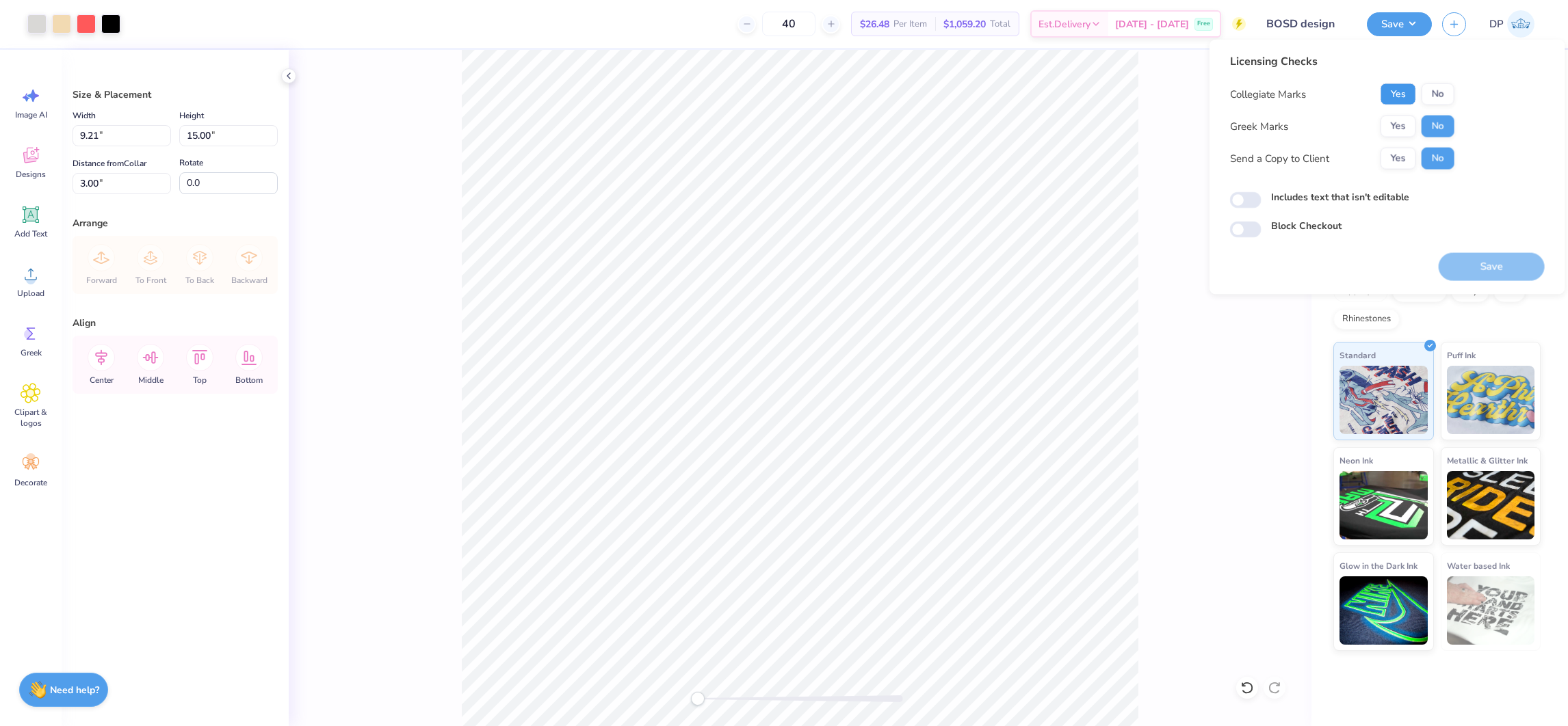
click at [1395, 87] on button "Yes" at bounding box center [1398, 94] width 35 height 22
click at [1349, 198] on label "Includes text that isn't editable" at bounding box center [1340, 197] width 138 height 15
click at [1262, 198] on input "Includes text that isn't editable" at bounding box center [1246, 200] width 31 height 16
checkbox input "true"
click at [1460, 263] on button "Save" at bounding box center [1492, 267] width 106 height 28
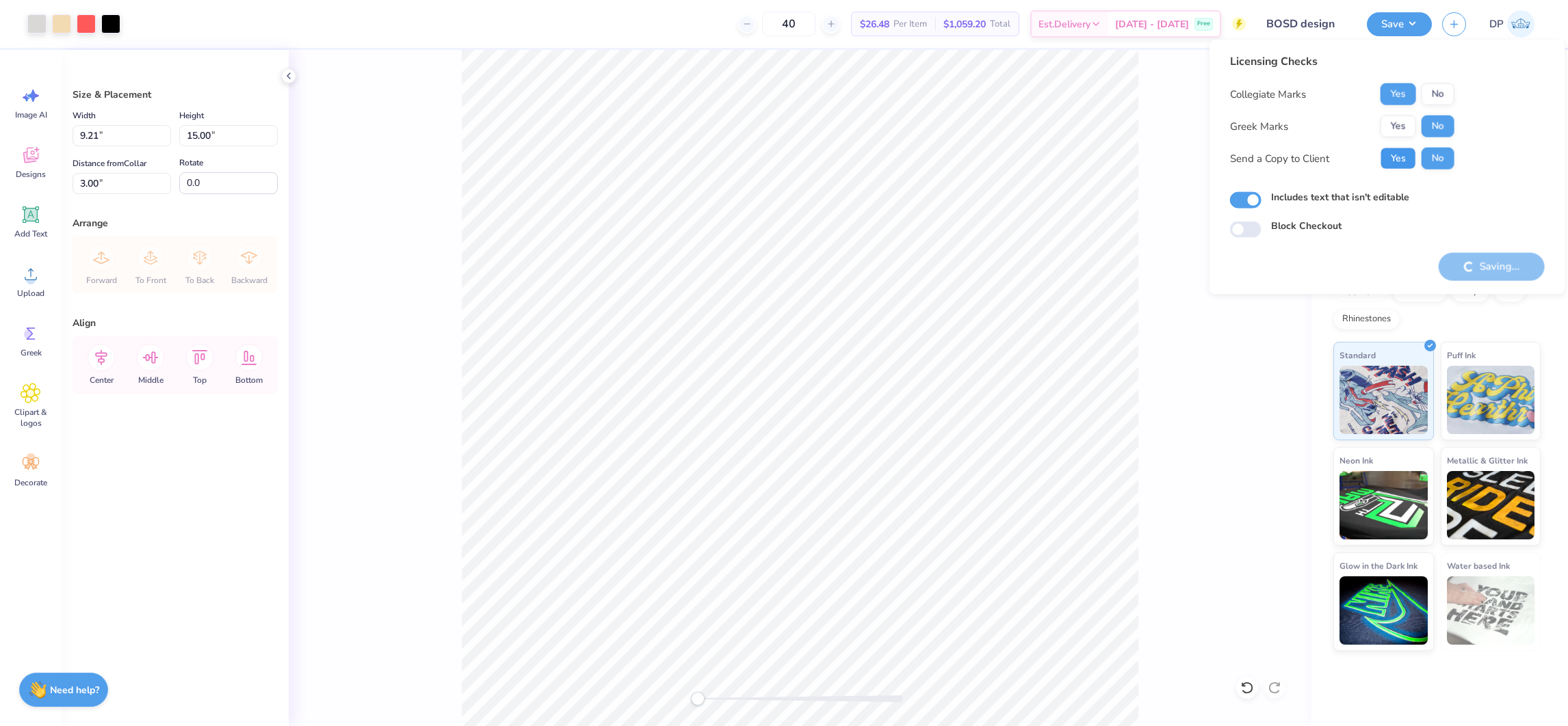
click at [1399, 161] on button "Yes" at bounding box center [1398, 159] width 35 height 22
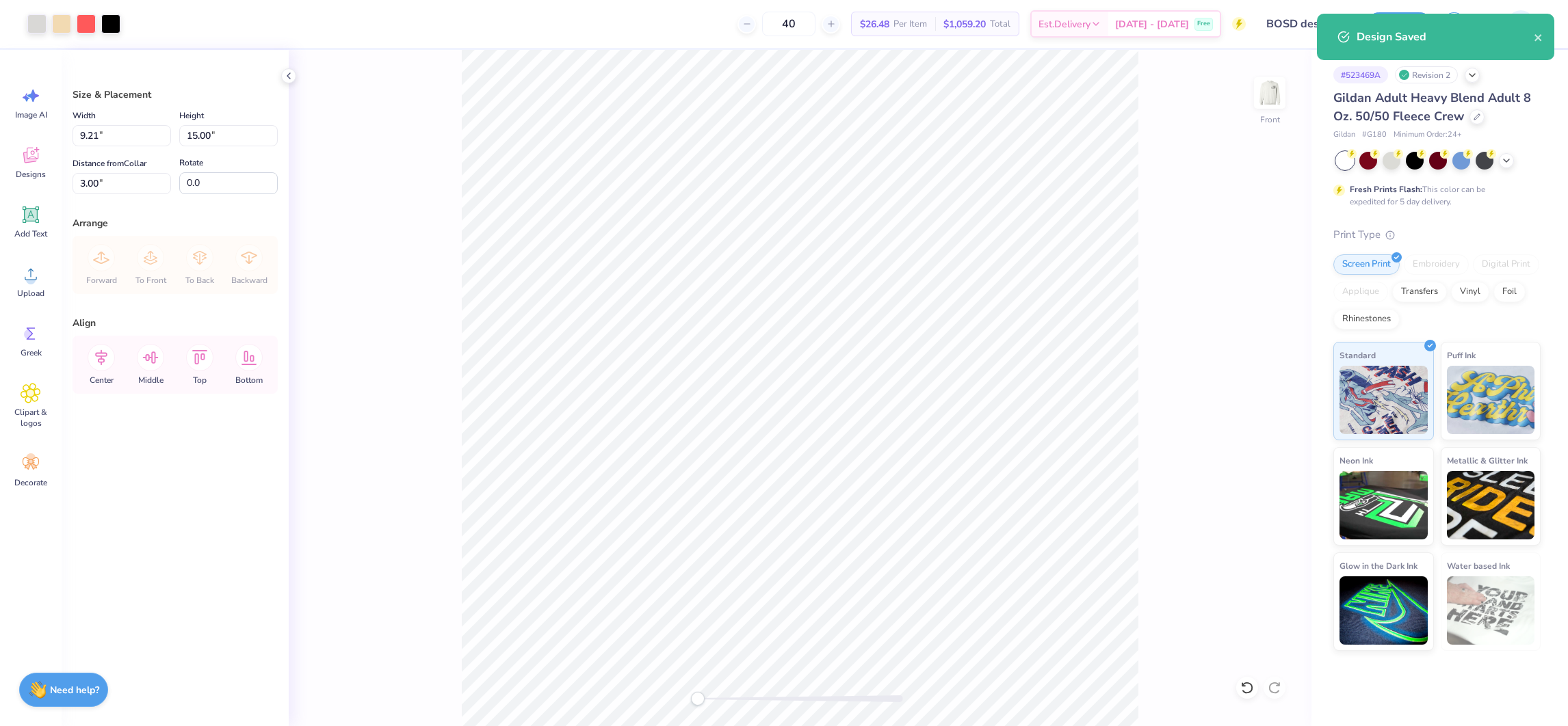
click at [1253, 31] on div "Art colors 40 $26.48 Per Item $1,059.20 Total Est. Delivery Oct 7 - 10 Free Des…" at bounding box center [784, 24] width 1568 height 48
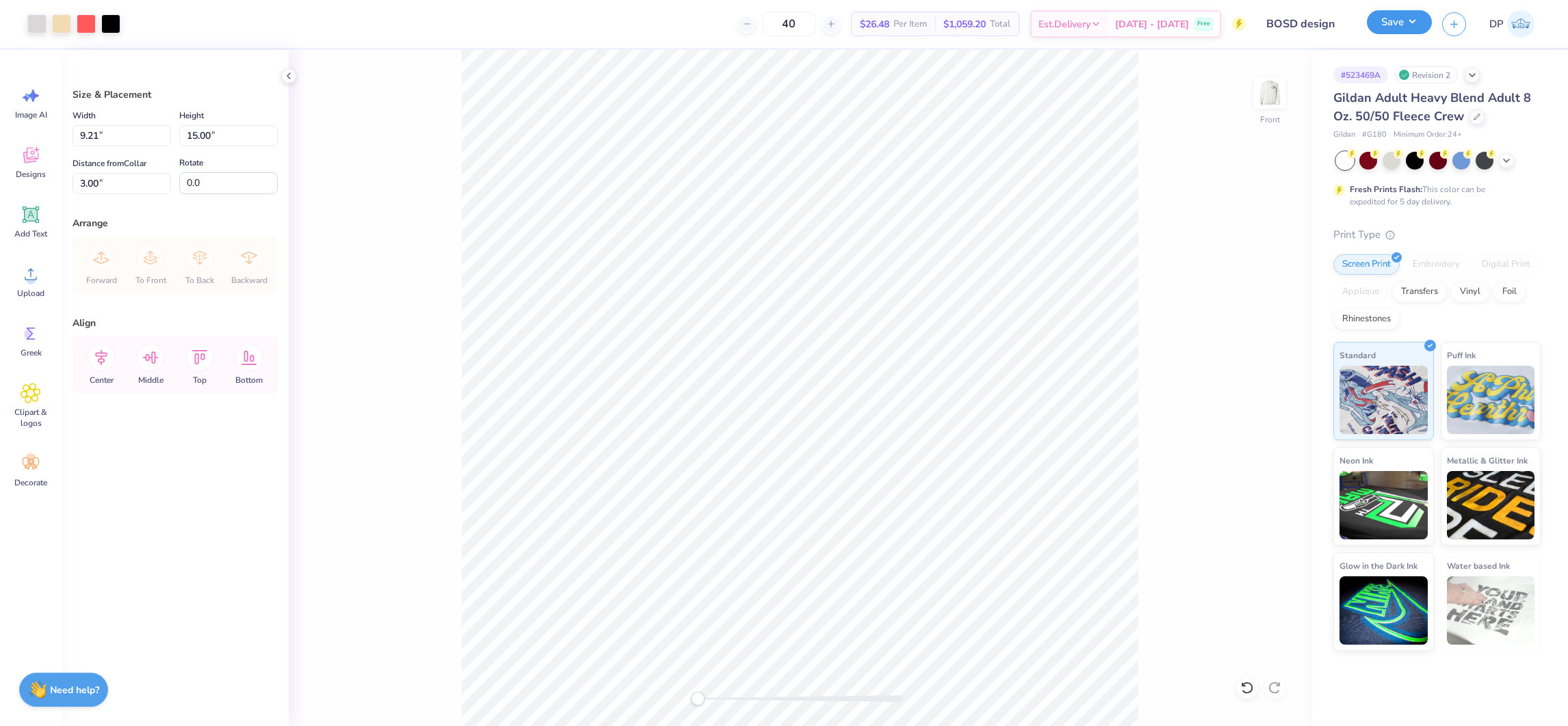
click at [1409, 15] on button "Save" at bounding box center [1399, 21] width 65 height 24
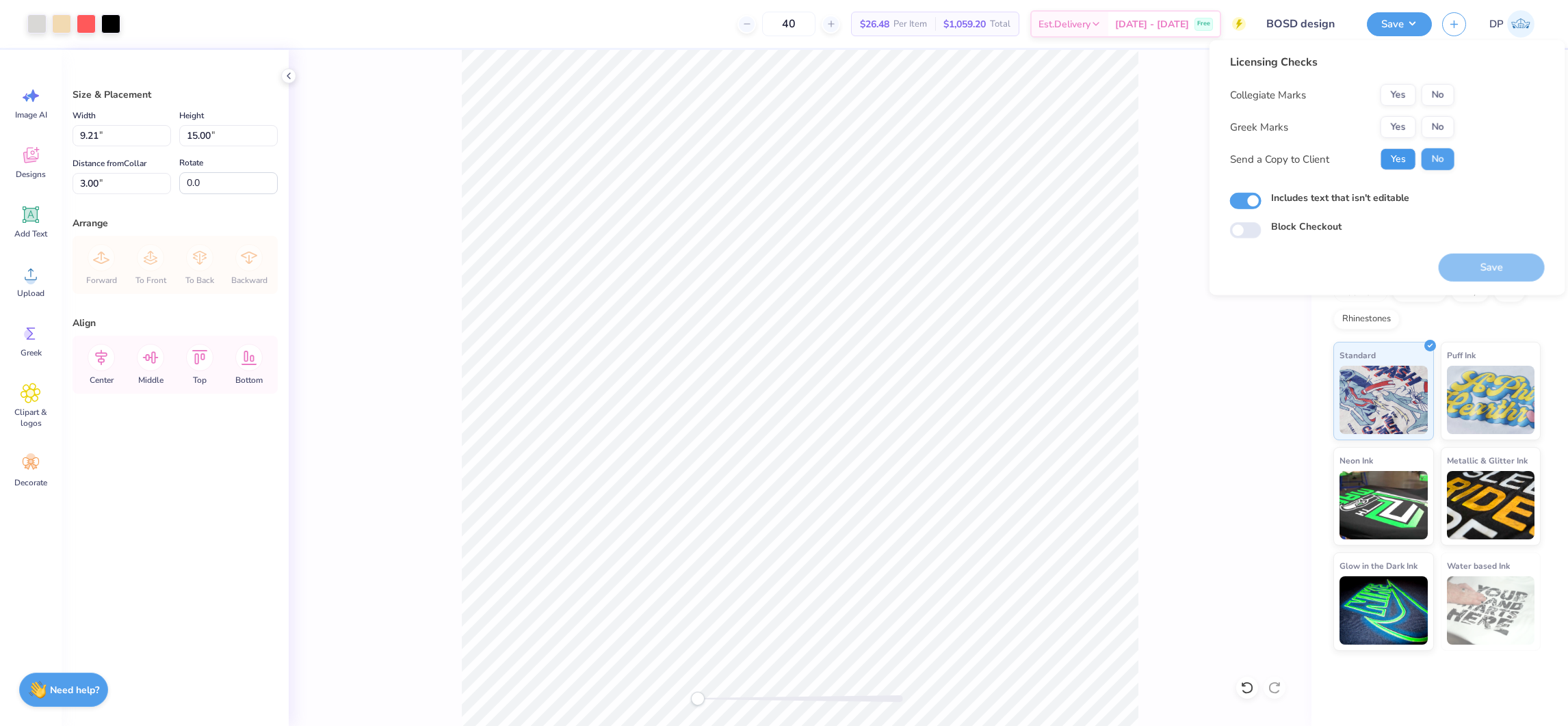
click at [1402, 153] on button "Yes" at bounding box center [1398, 159] width 35 height 22
click at [1394, 93] on button "Yes" at bounding box center [1398, 95] width 35 height 22
click at [1417, 125] on div "Yes No" at bounding box center [1418, 127] width 74 height 22
click at [1423, 123] on button "No" at bounding box center [1438, 127] width 33 height 22
click at [1468, 261] on button "Save" at bounding box center [1492, 268] width 106 height 28
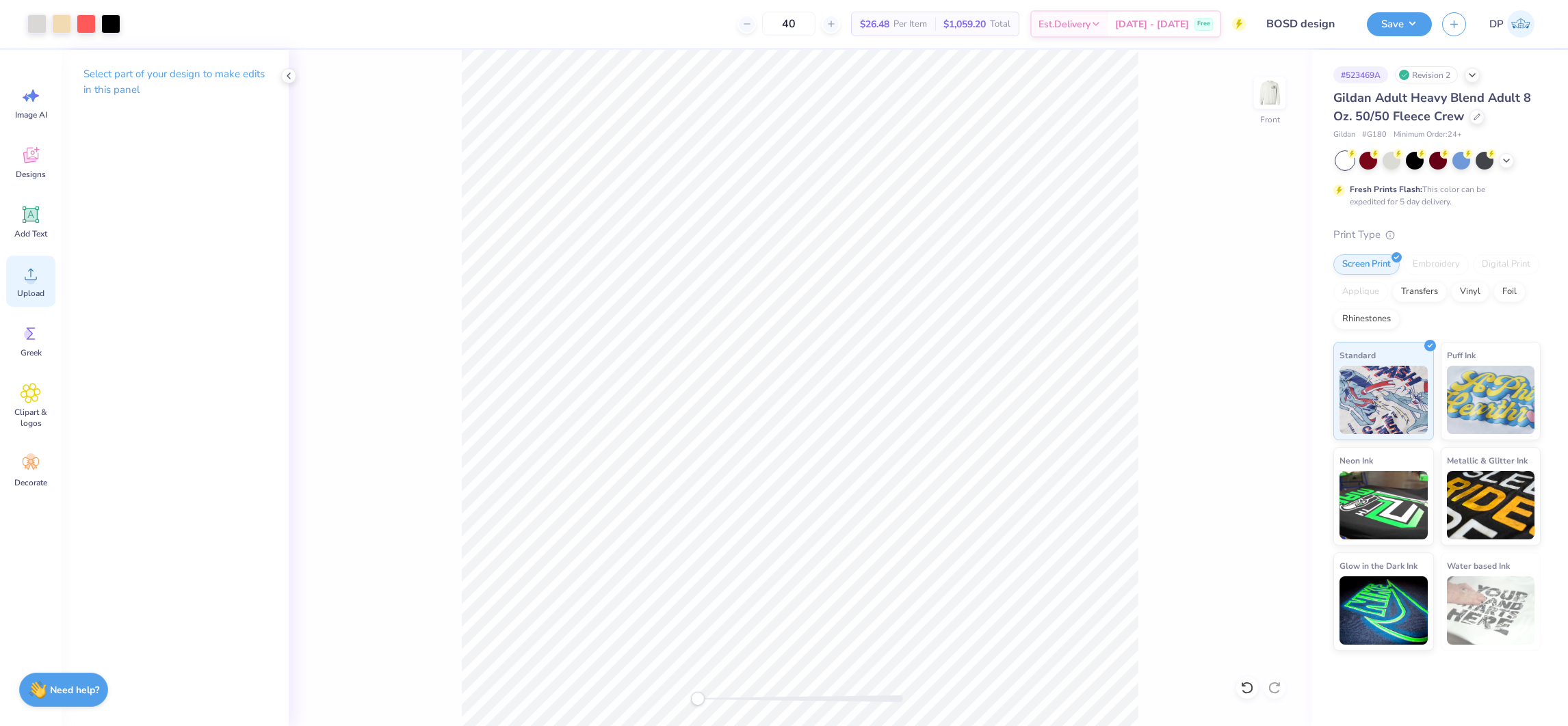
click at [34, 281] on circle at bounding box center [31, 280] width 9 height 9
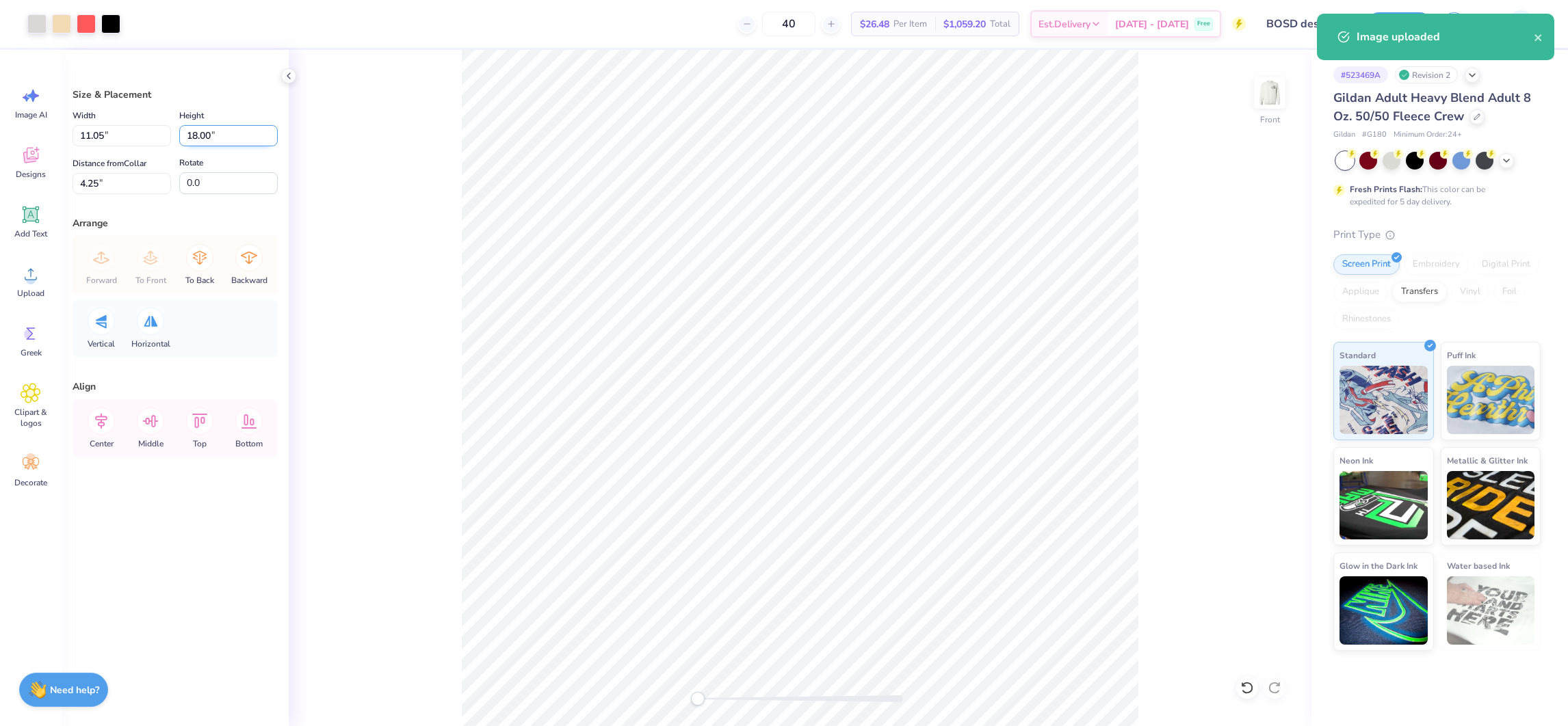
click at [203, 139] on input "18.00" at bounding box center [229, 136] width 98 height 21
click at [205, 139] on input "18.00" at bounding box center [229, 136] width 98 height 21
type input "15"
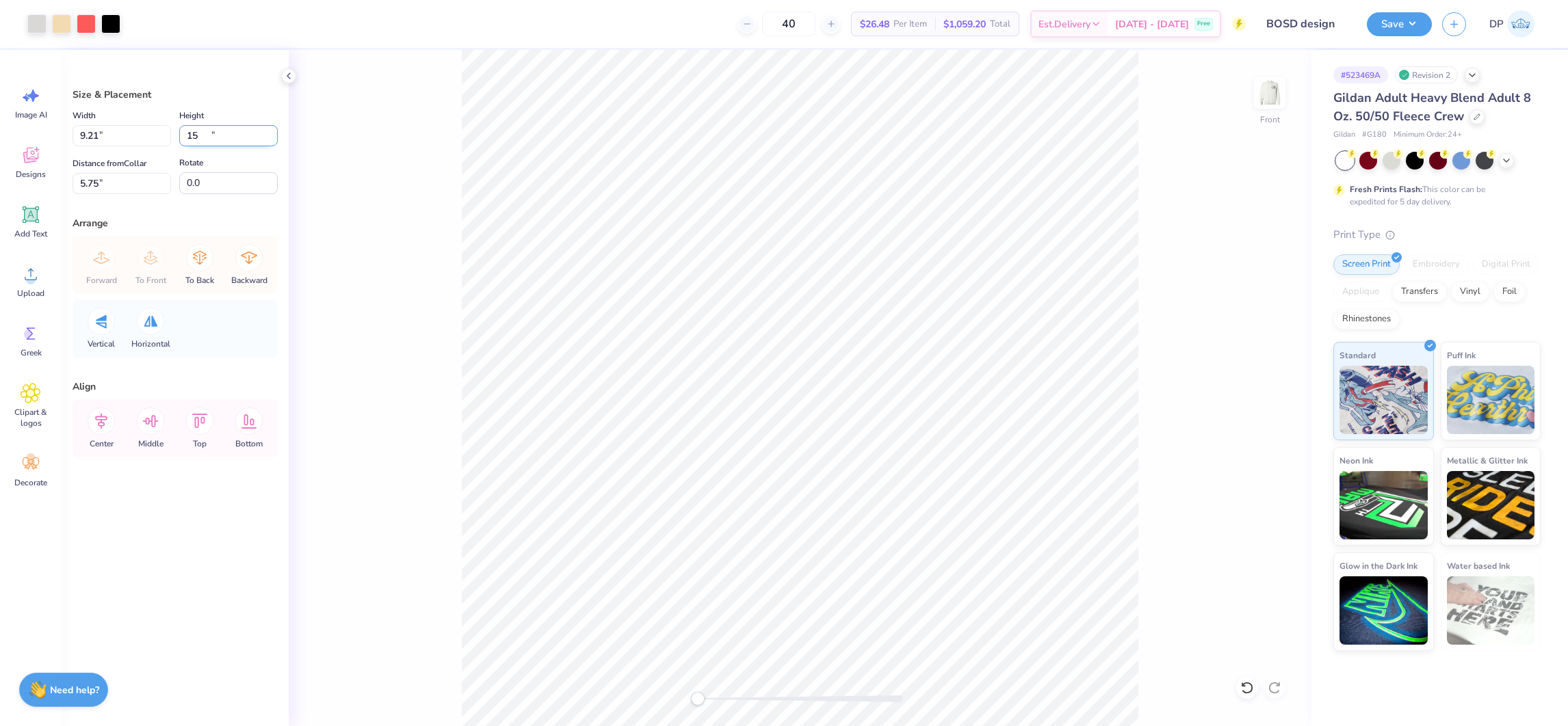
type input "9.21"
type input "15.00"
click at [75, 183] on input "5.75" at bounding box center [122, 184] width 98 height 21
type input "3"
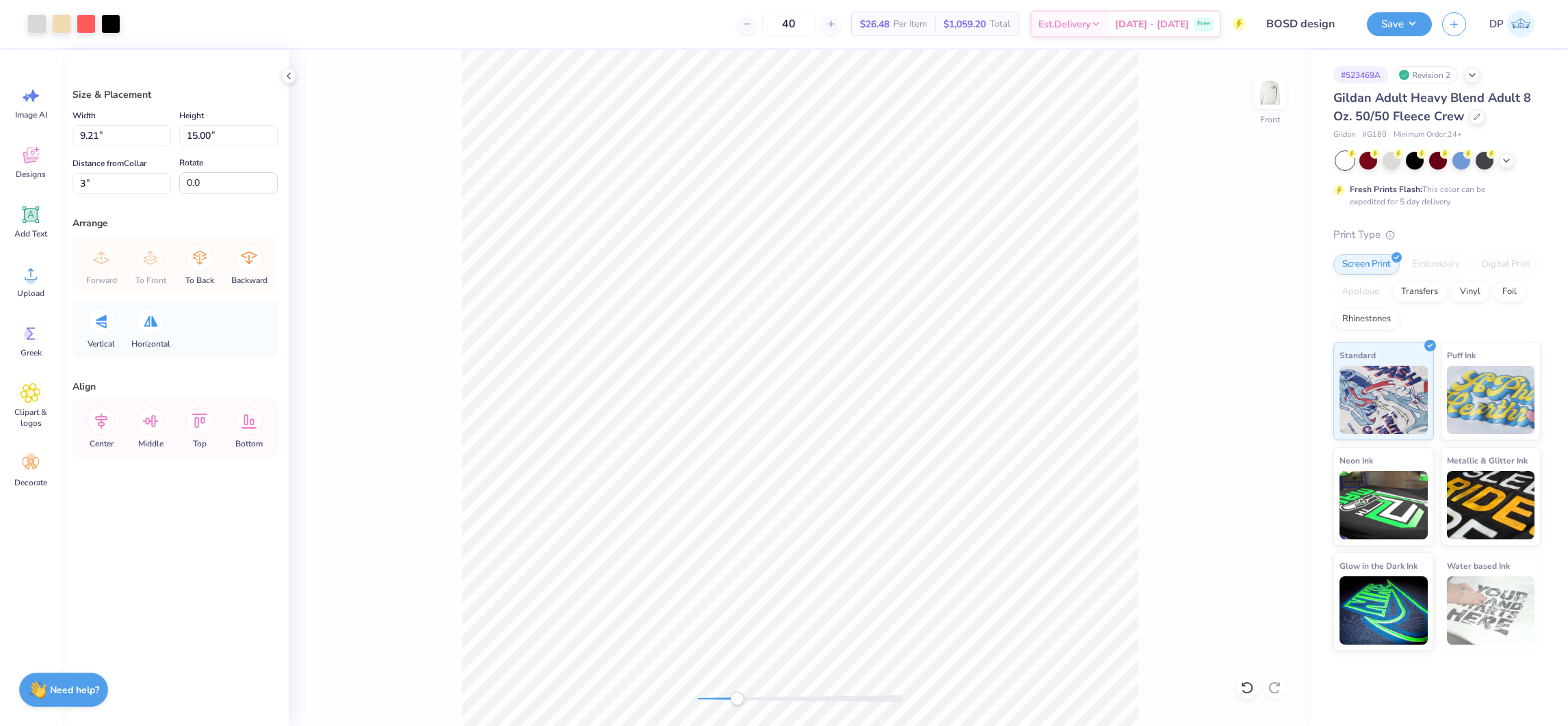
drag, startPoint x: 699, startPoint y: 699, endPoint x: 737, endPoint y: 702, distance: 38.1
click at [737, 702] on div "Accessibility label" at bounding box center [737, 699] width 14 height 14
click at [812, 594] on li "Ungroup" at bounding box center [836, 591] width 107 height 27
type input "3.68"
type input "0.80"
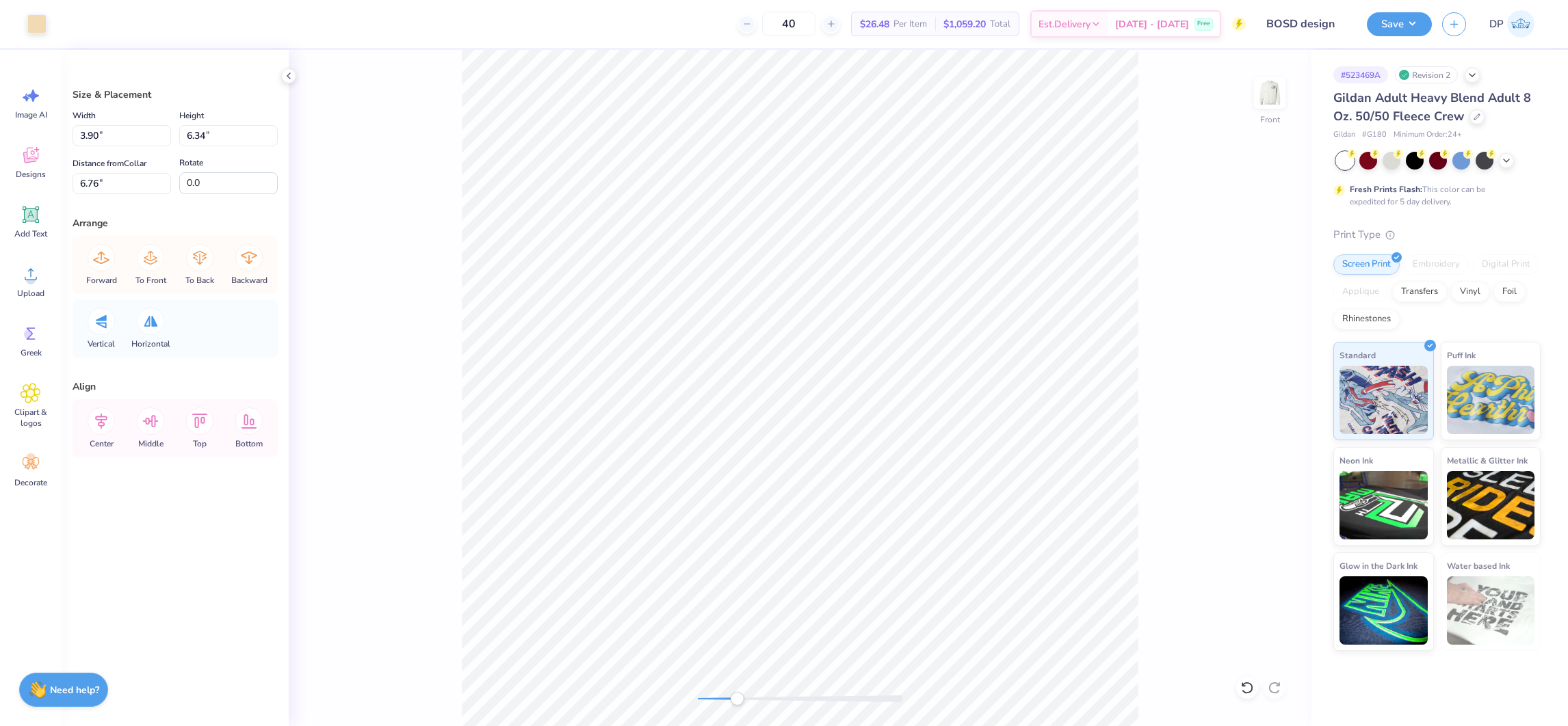
type input "14.26"
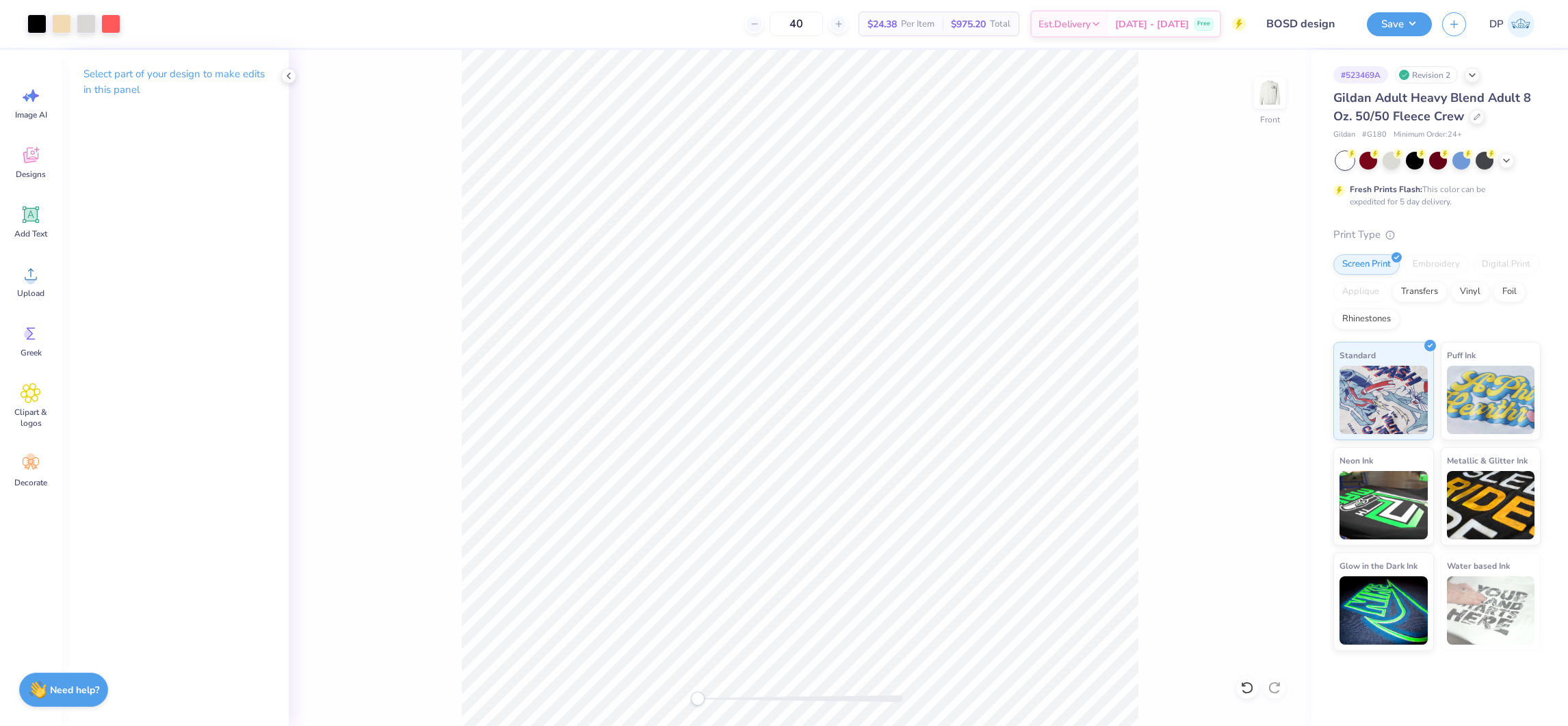
click at [664, 706] on div "Front" at bounding box center [800, 388] width 1023 height 676
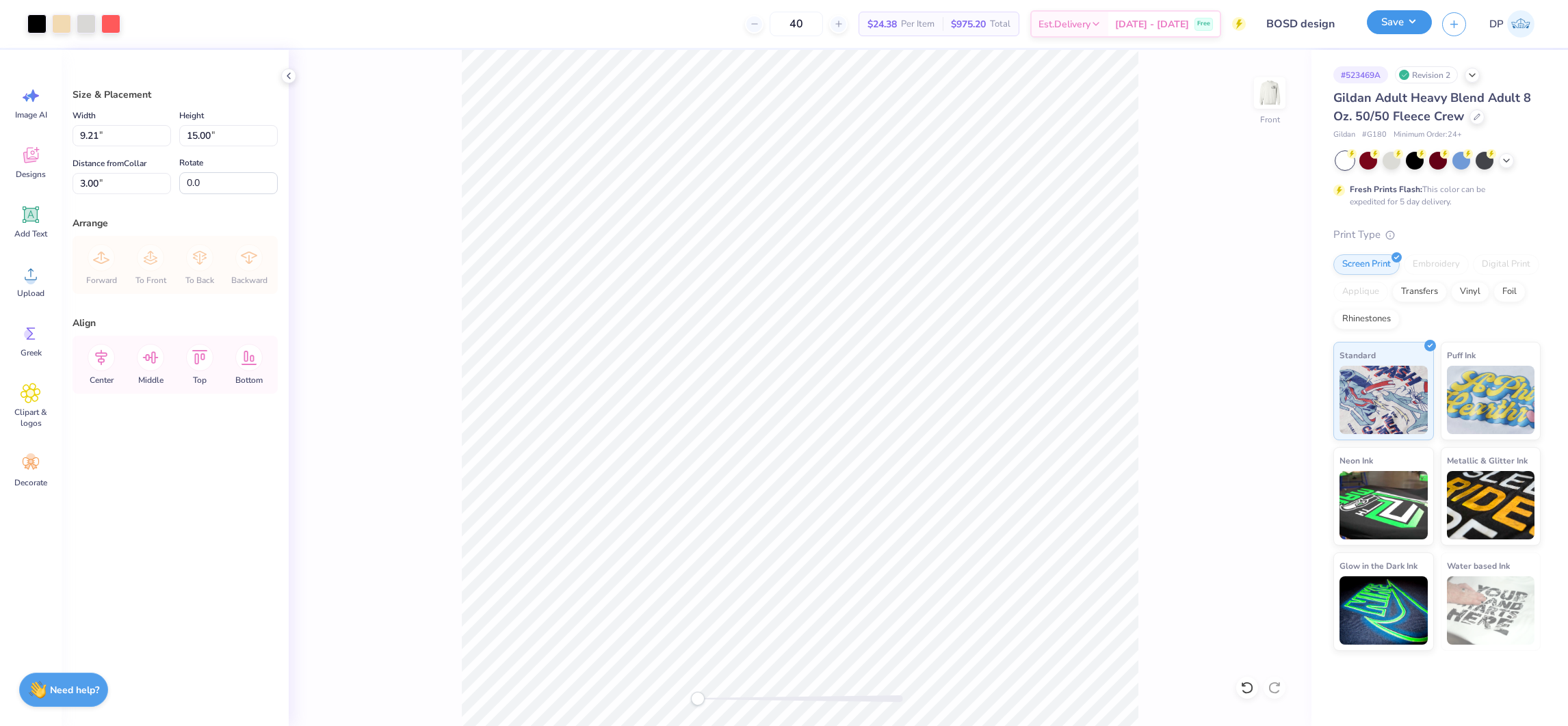
click at [1422, 21] on button "Save" at bounding box center [1399, 21] width 65 height 24
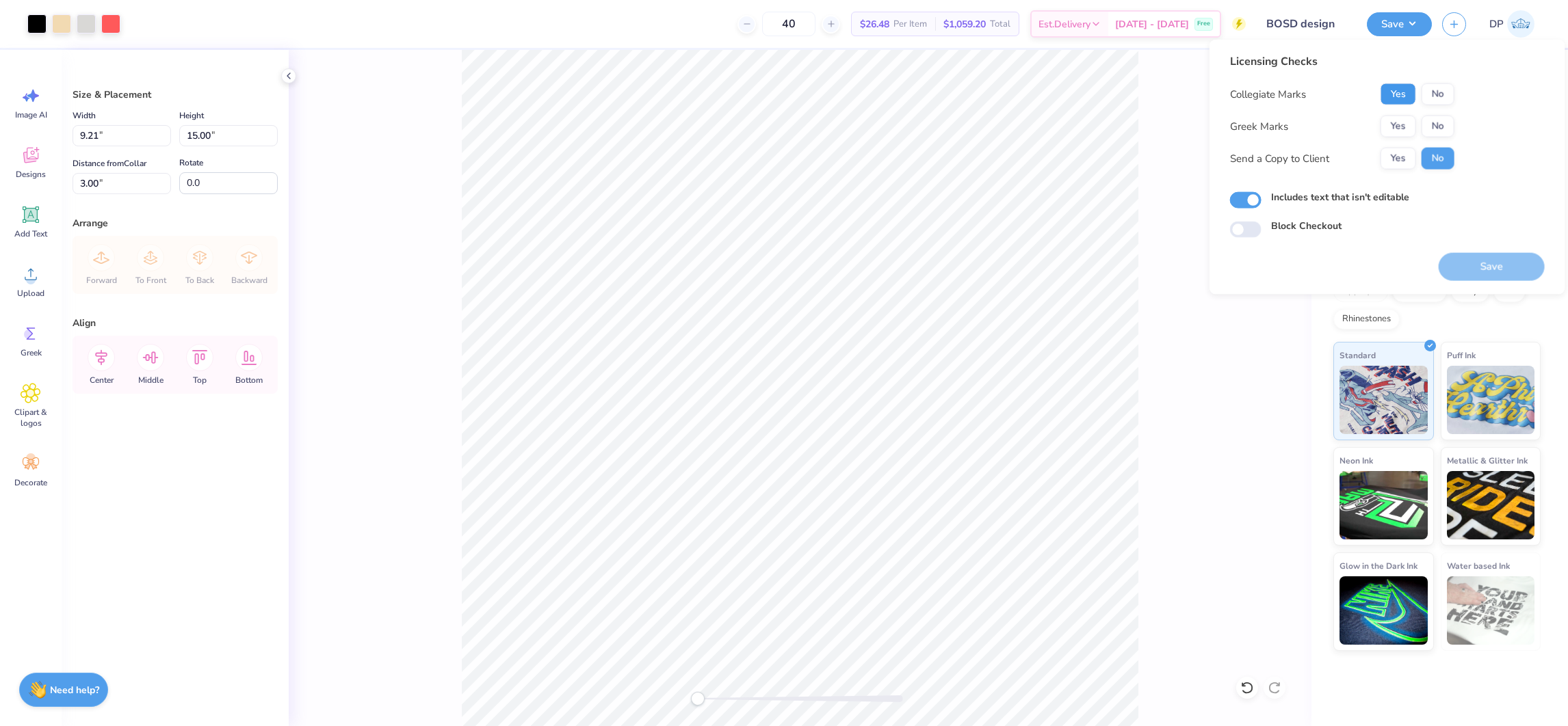
click at [1397, 92] on button "Yes" at bounding box center [1398, 94] width 35 height 22
click at [1431, 123] on button "No" at bounding box center [1438, 126] width 33 height 22
click at [1398, 153] on button "Yes" at bounding box center [1398, 159] width 35 height 22
click at [1469, 284] on div "Licensing Checks Collegiate Marks Yes No Greek Marks Yes No Send a Copy to Clie…" at bounding box center [1388, 167] width 356 height 255
click at [1516, 268] on button "Save" at bounding box center [1492, 267] width 106 height 28
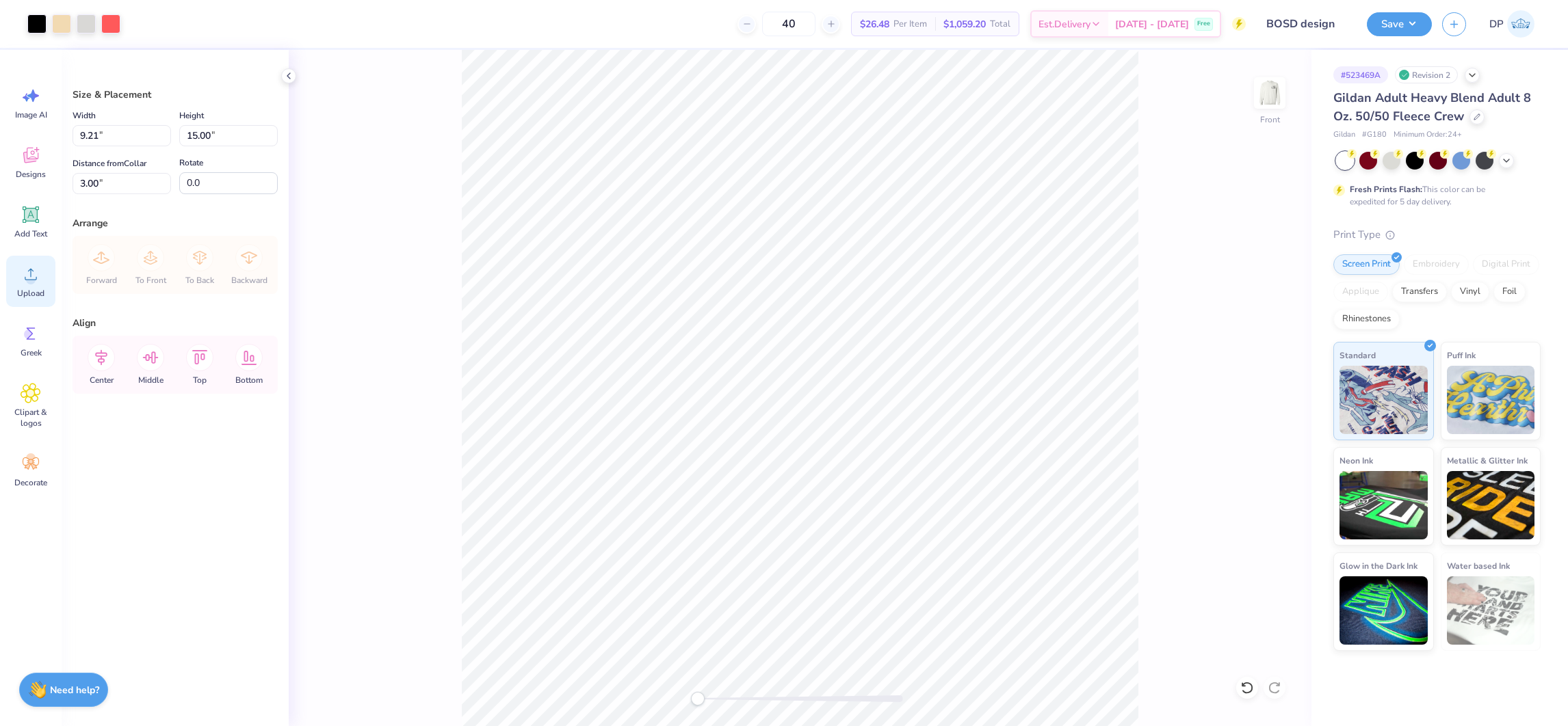
click at [31, 282] on circle at bounding box center [31, 280] width 9 height 9
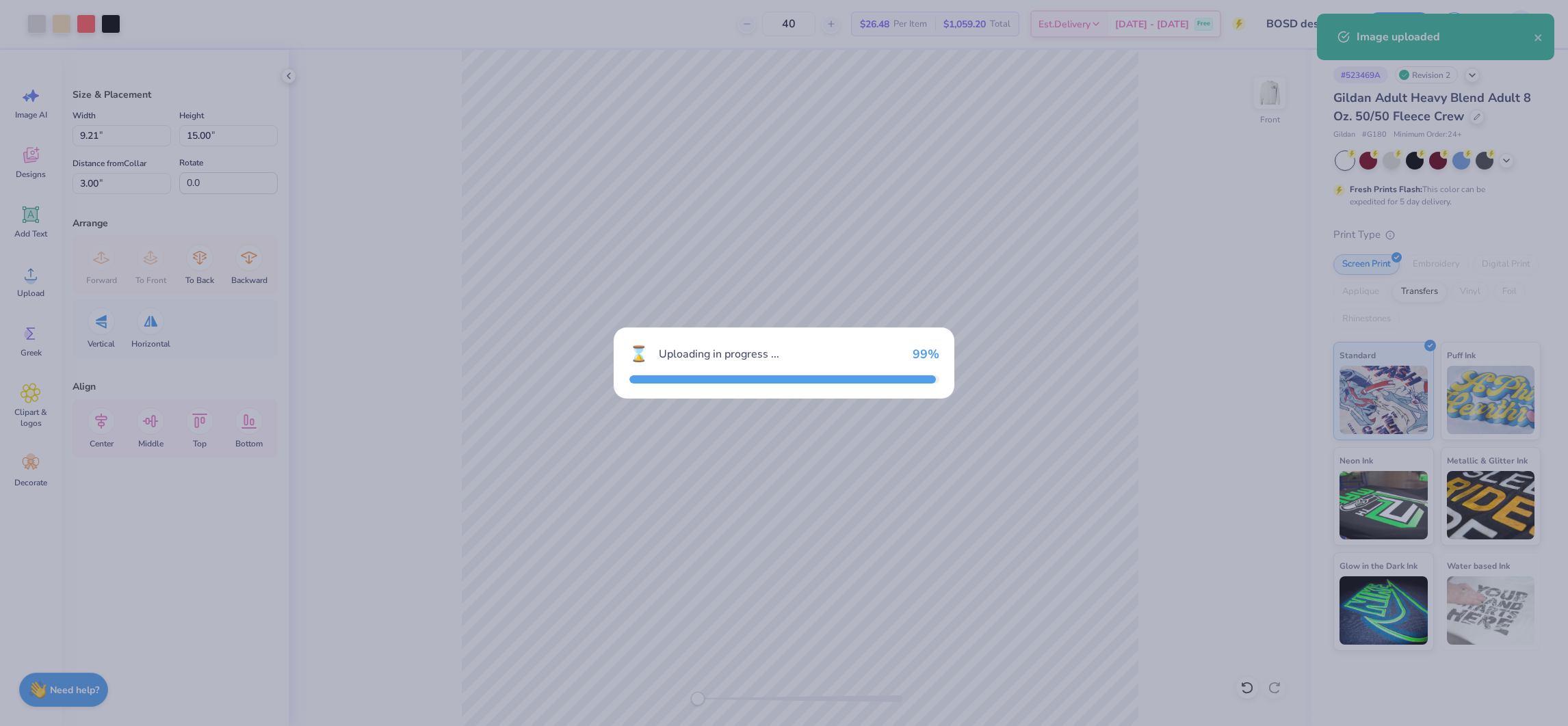
type input "11.05"
type input "18.00"
type input "4.25"
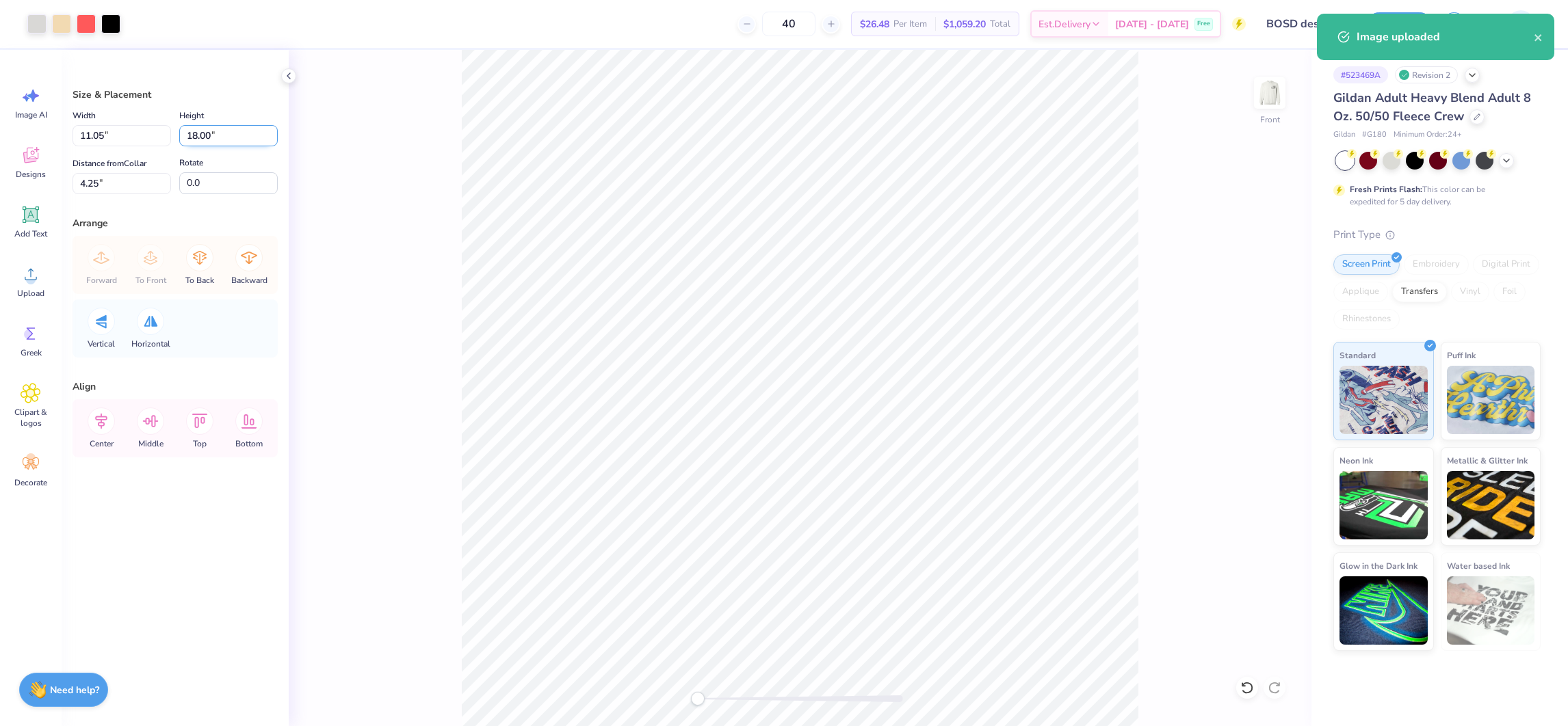
click at [203, 134] on input "18.00" at bounding box center [229, 136] width 98 height 21
type input "15"
type input "9.21"
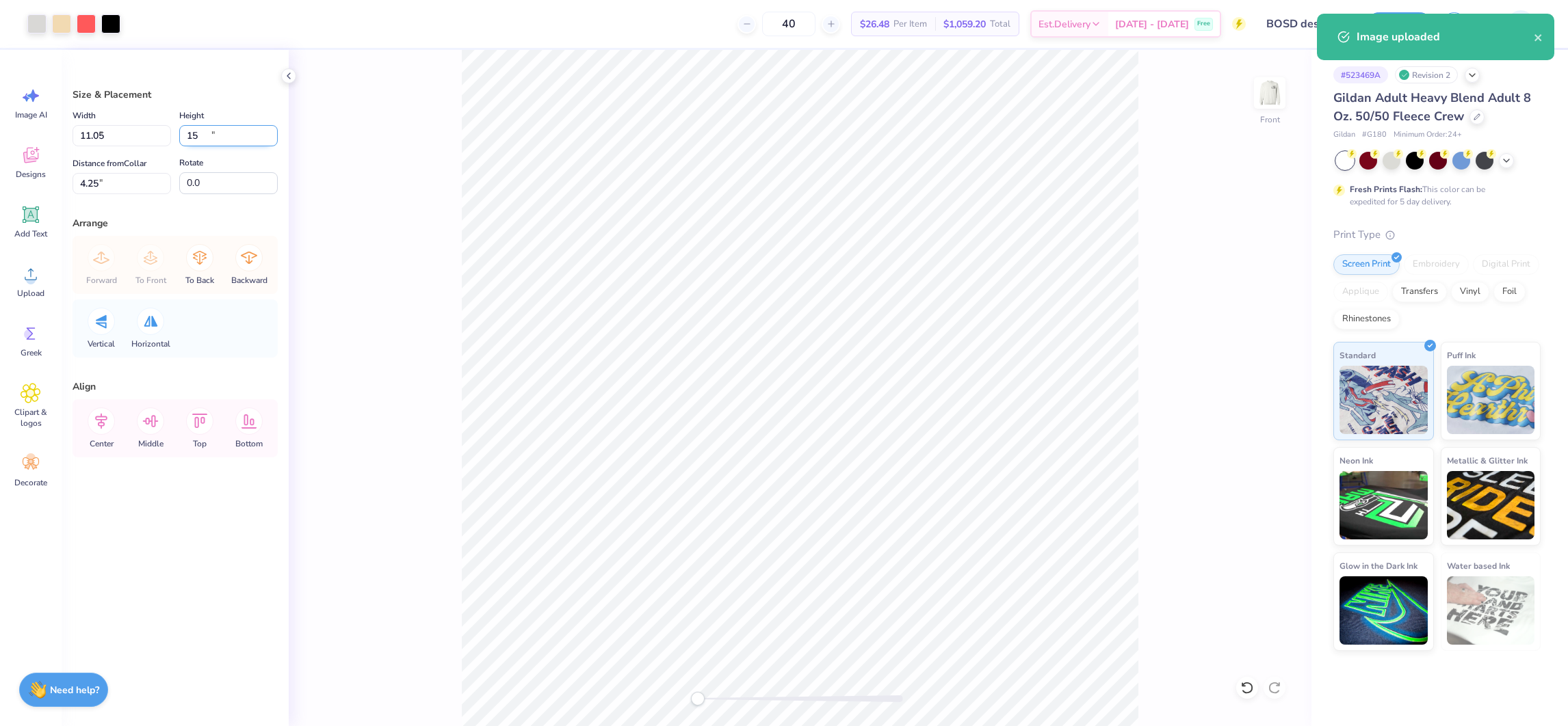
type input "15.00"
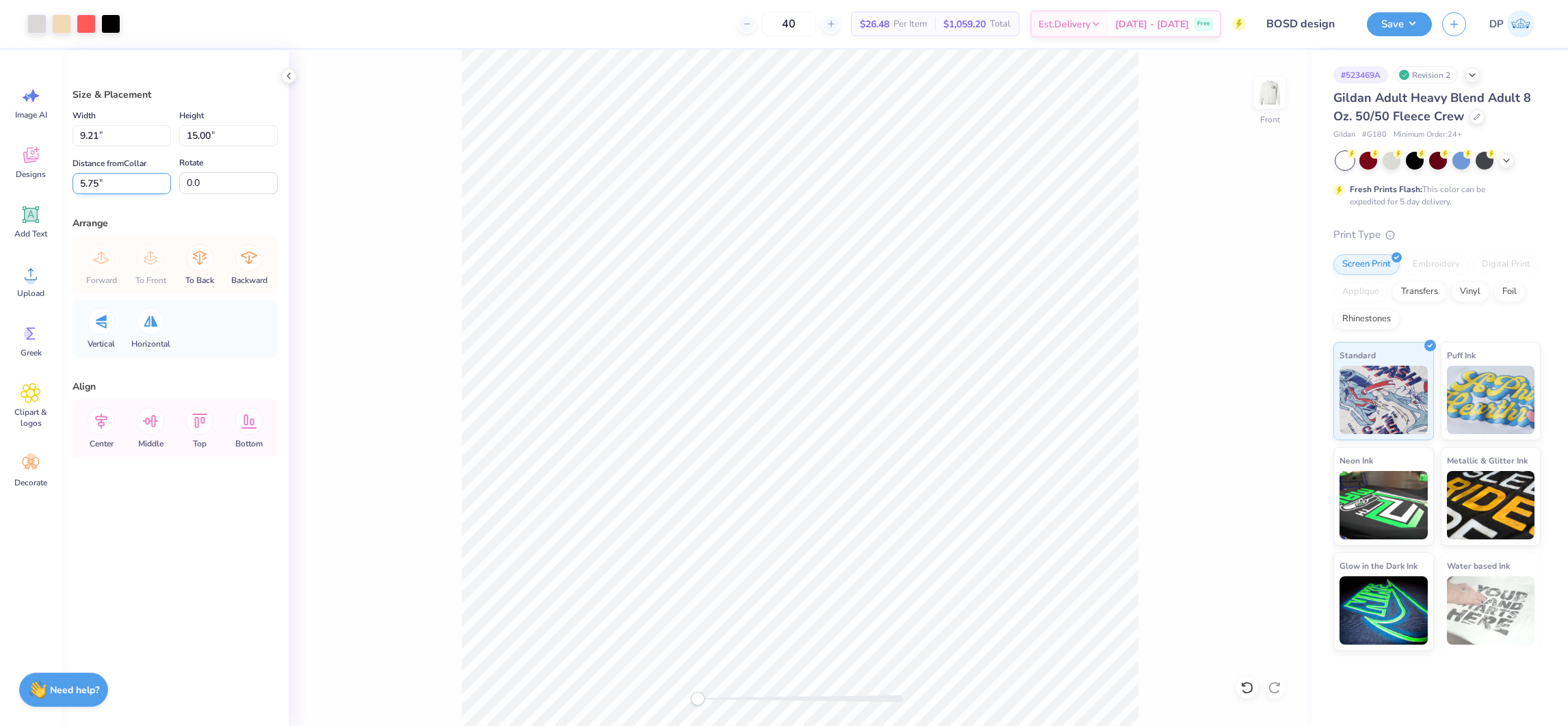
click at [114, 186] on input "5.75" at bounding box center [122, 184] width 98 height 21
type input "3"
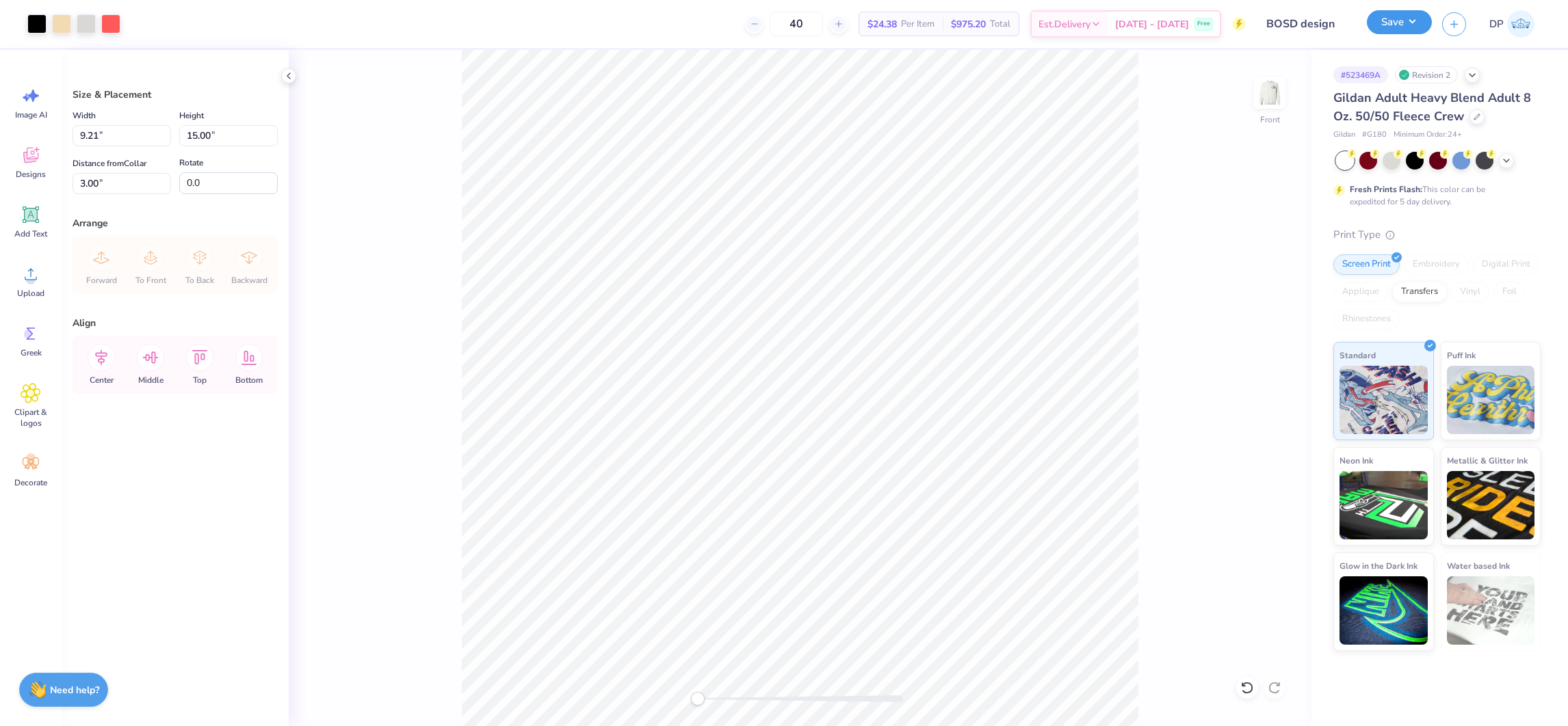
click at [1387, 22] on button "Save" at bounding box center [1399, 21] width 65 height 24
click at [1403, 27] on button "Save" at bounding box center [1399, 21] width 65 height 24
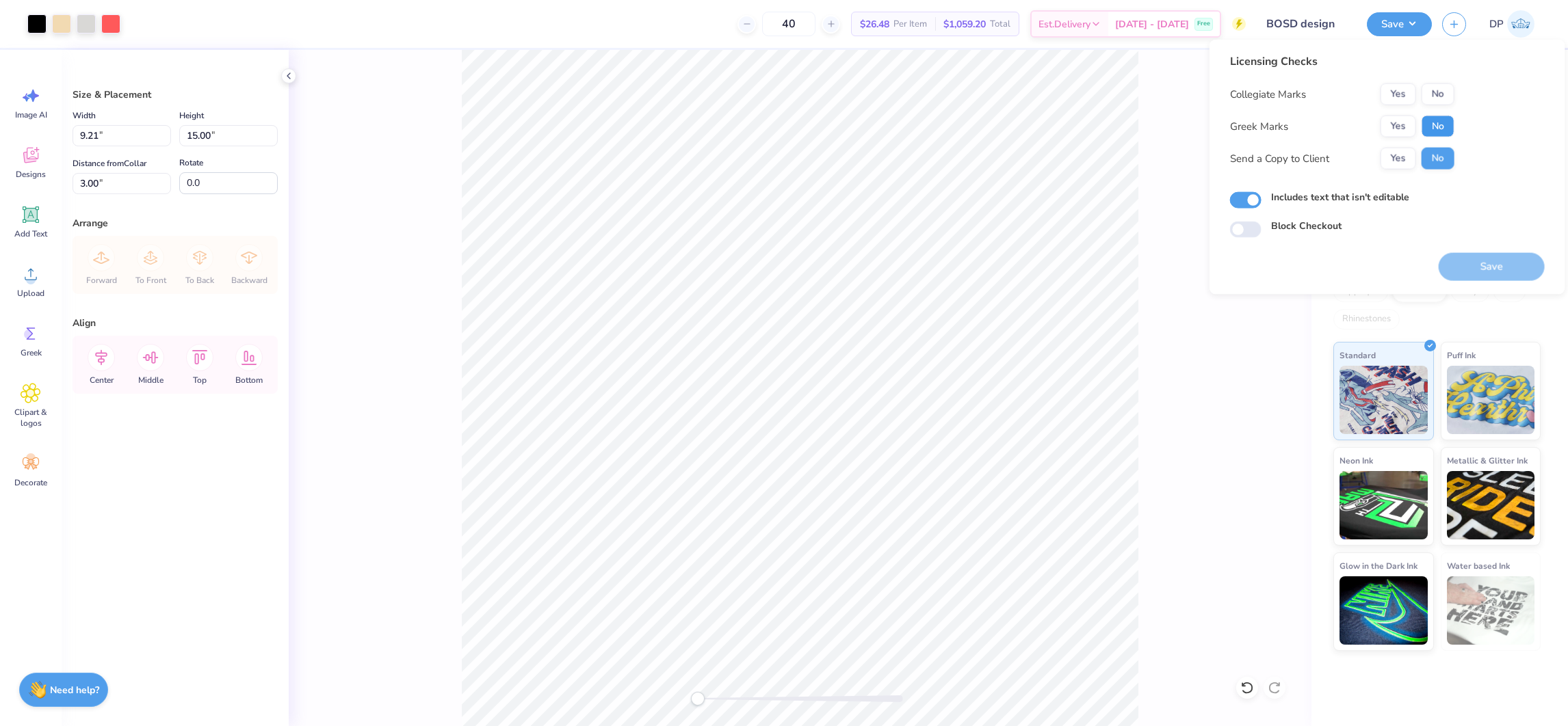
click at [1428, 117] on button "No" at bounding box center [1438, 126] width 33 height 22
click at [1397, 88] on button "Yes" at bounding box center [1398, 94] width 35 height 22
click at [1397, 163] on button "Yes" at bounding box center [1398, 159] width 35 height 22
click at [1444, 158] on button "No" at bounding box center [1438, 159] width 33 height 22
click at [1485, 265] on button "Save" at bounding box center [1492, 267] width 106 height 28
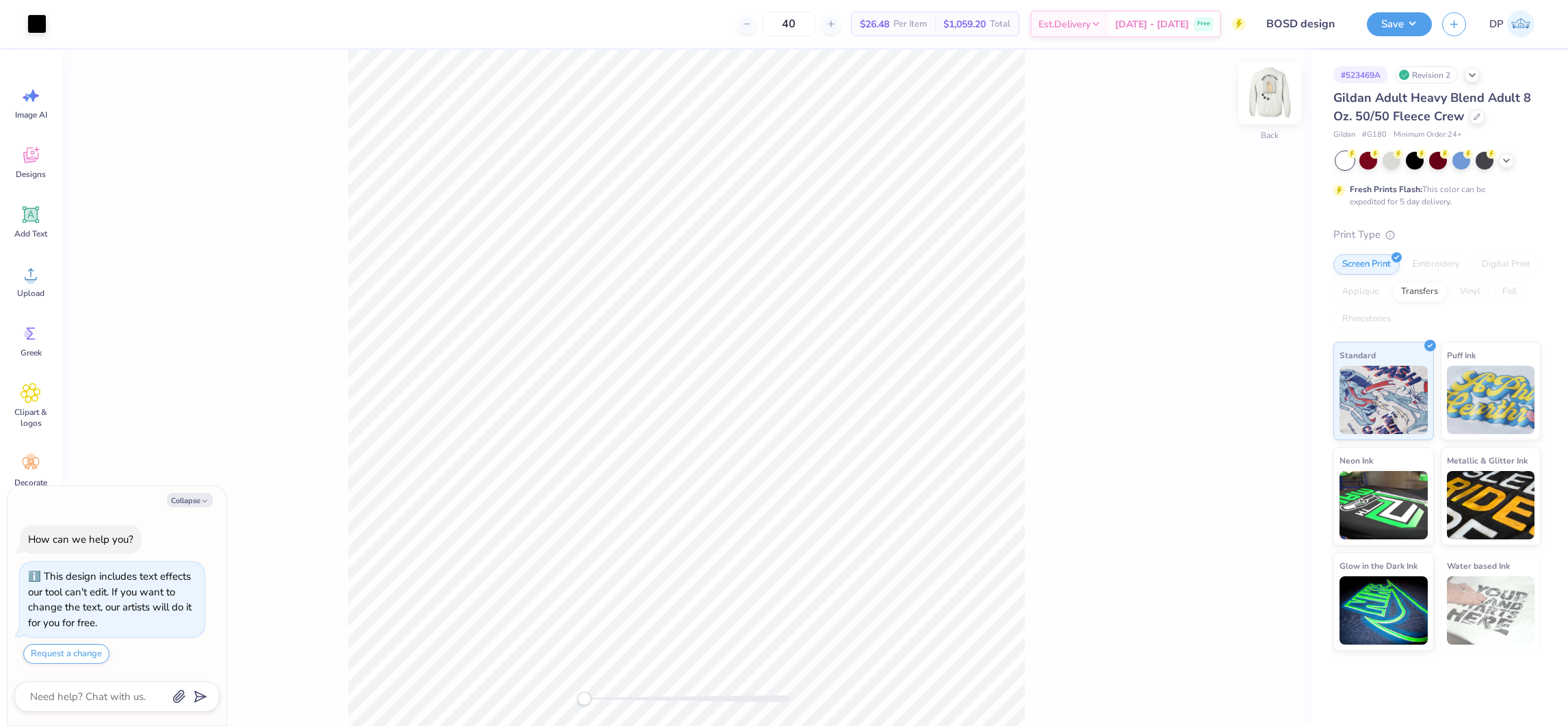
click at [1270, 95] on img at bounding box center [1270, 93] width 54 height 54
click at [29, 278] on circle at bounding box center [31, 280] width 9 height 9
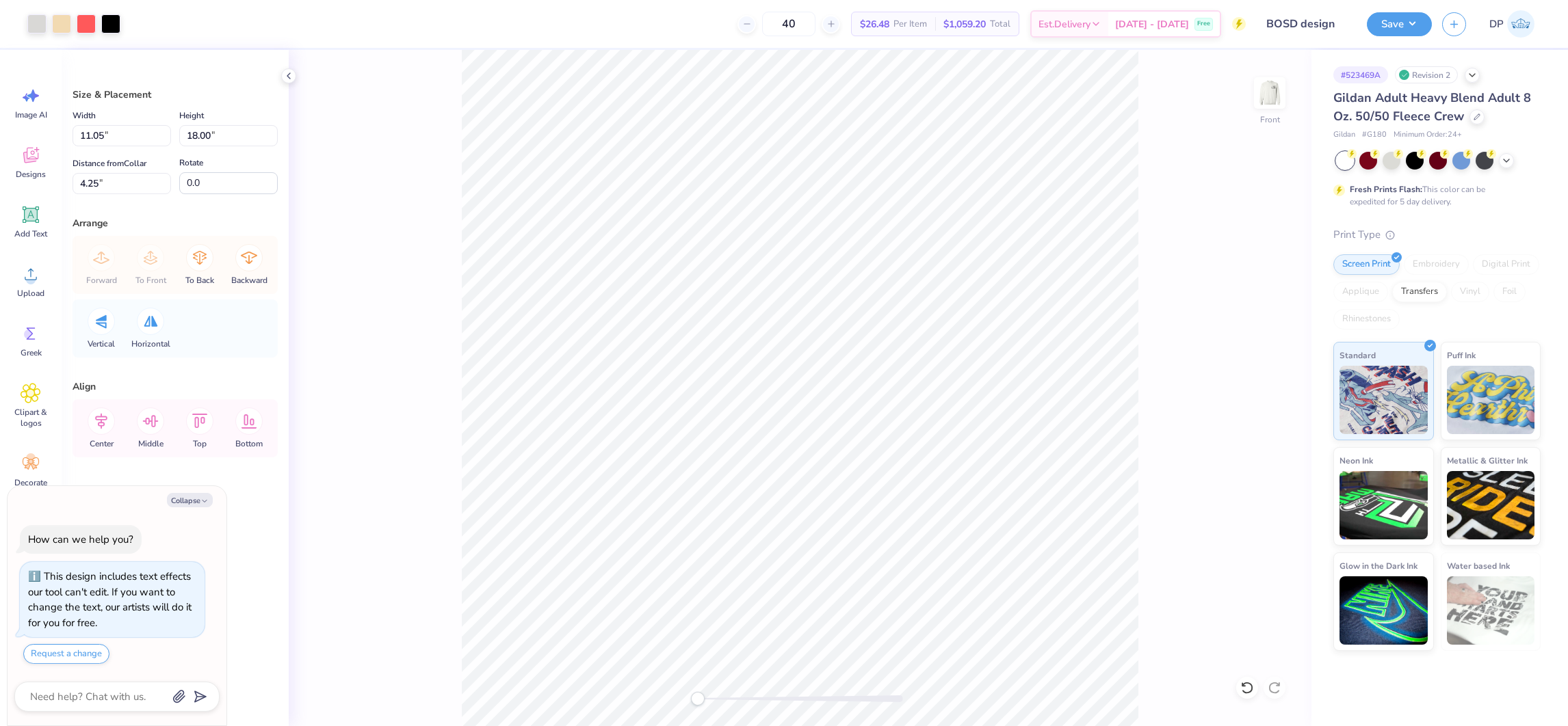
type textarea "x"
click at [207, 136] on input "18.00" at bounding box center [229, 136] width 98 height 21
click at [207, 135] on input "18.00" at bounding box center [229, 136] width 98 height 21
type input "15"
type textarea "x"
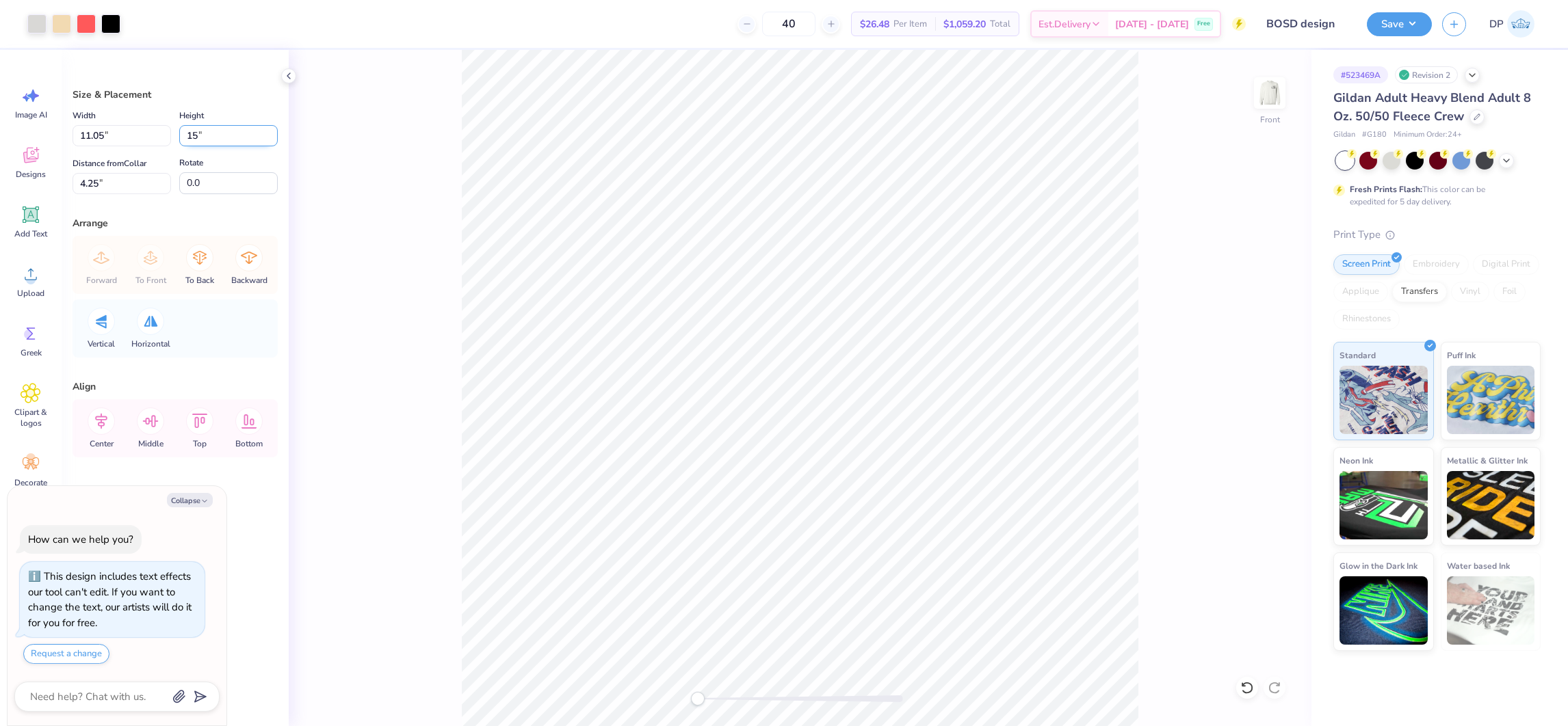
type input "9.21"
type input "15.00"
click at [126, 182] on input "5.75" at bounding box center [122, 184] width 98 height 21
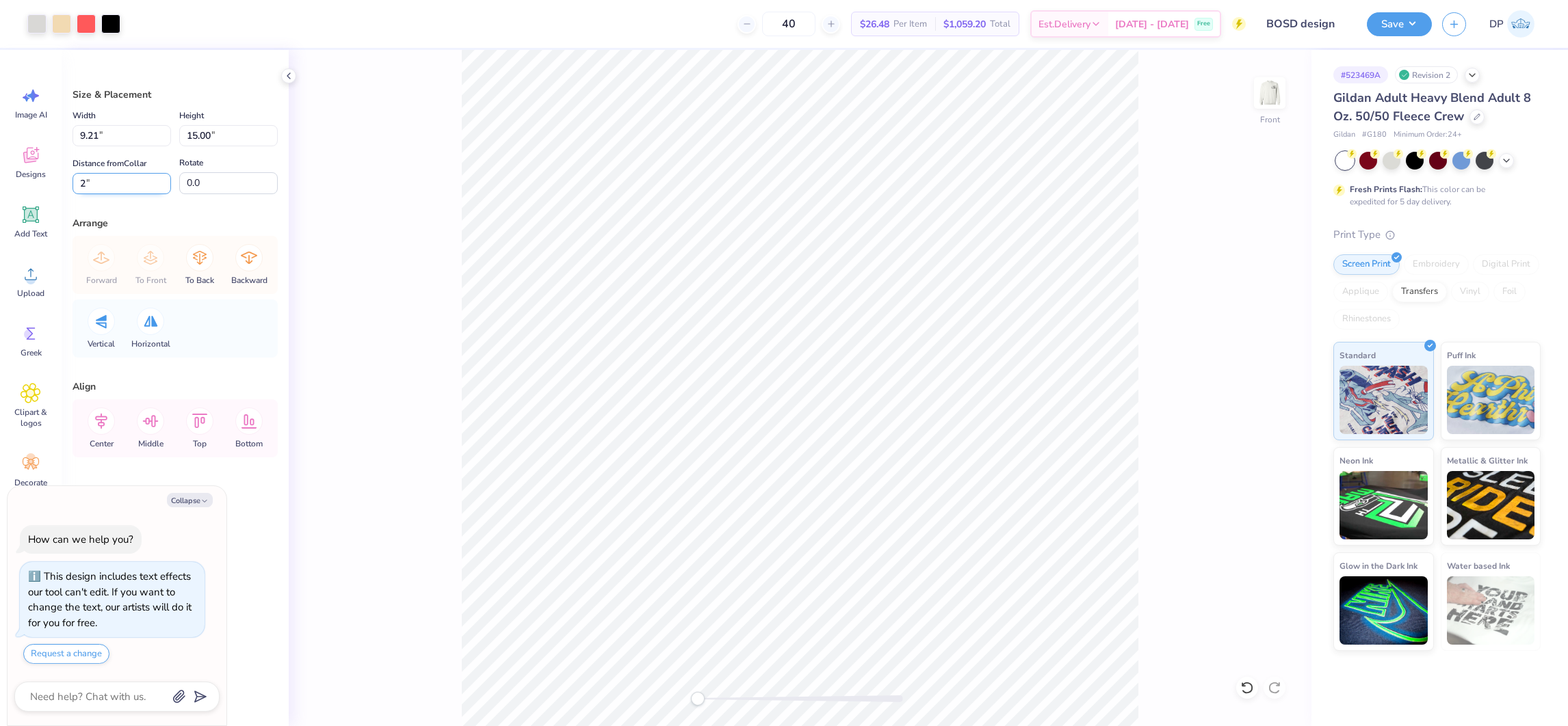
type input "2"
type textarea "x"
click at [120, 178] on input "2.00" at bounding box center [122, 184] width 98 height 21
click at [120, 177] on input "2.00" at bounding box center [122, 184] width 98 height 21
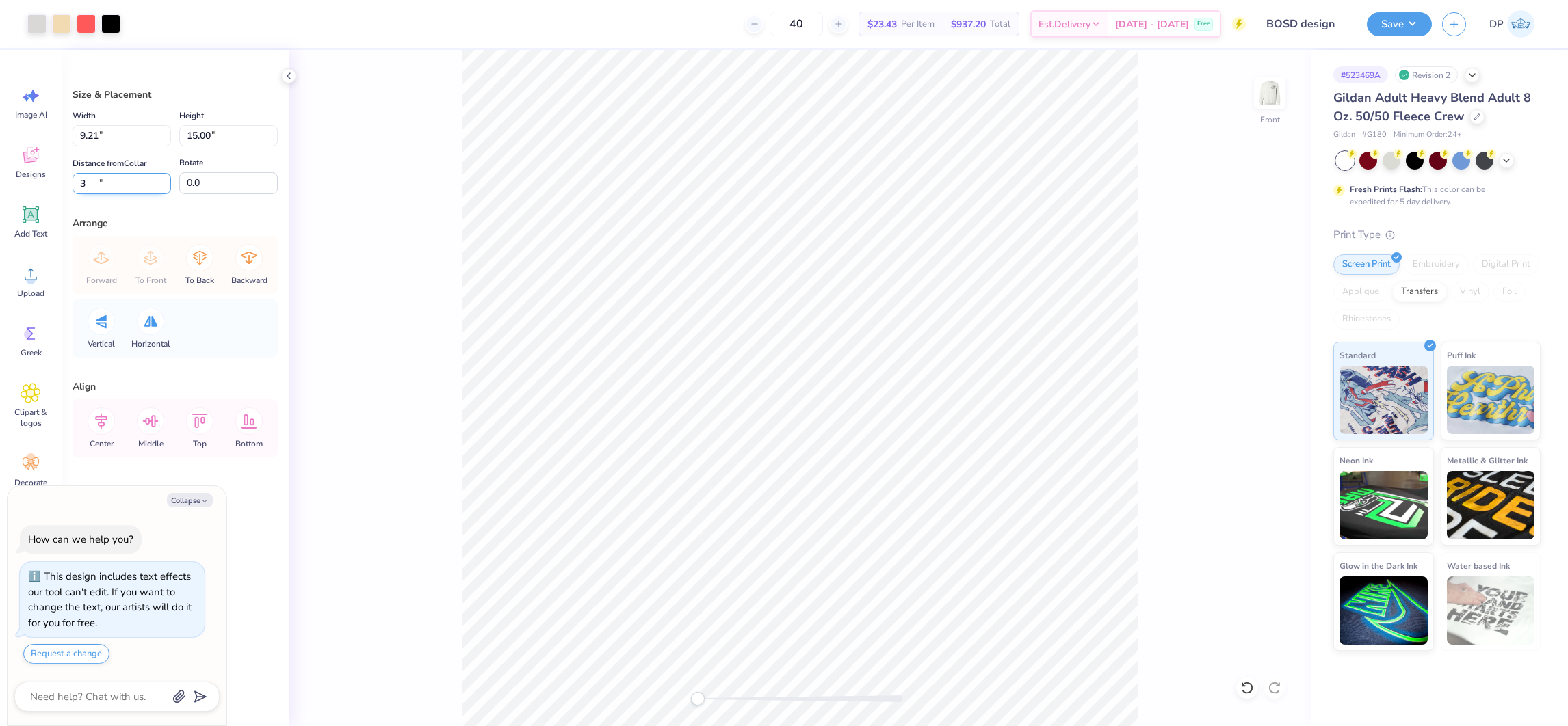
type input "3"
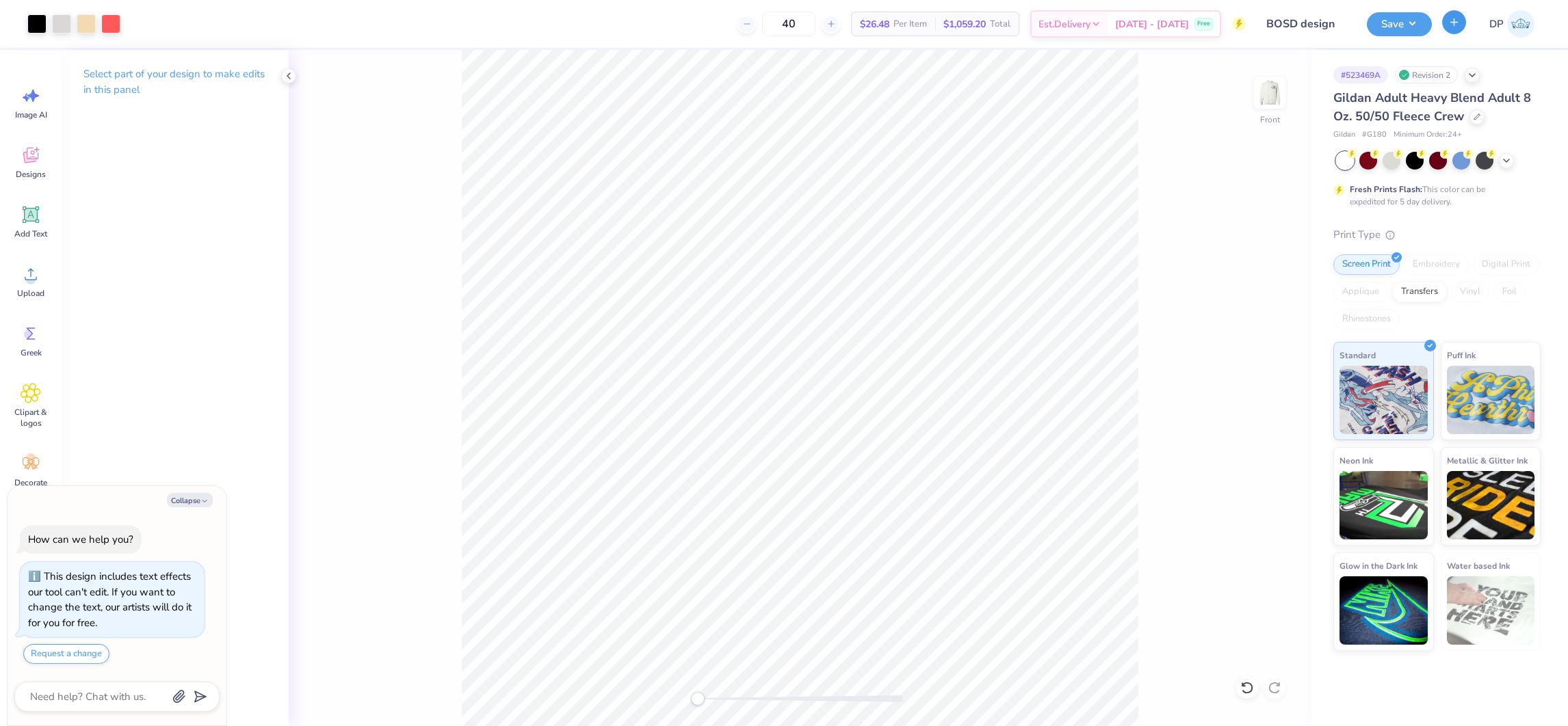
click at [1442, 21] on button "button" at bounding box center [1454, 21] width 24 height 24
click at [1401, 20] on button "Save" at bounding box center [1399, 21] width 65 height 24
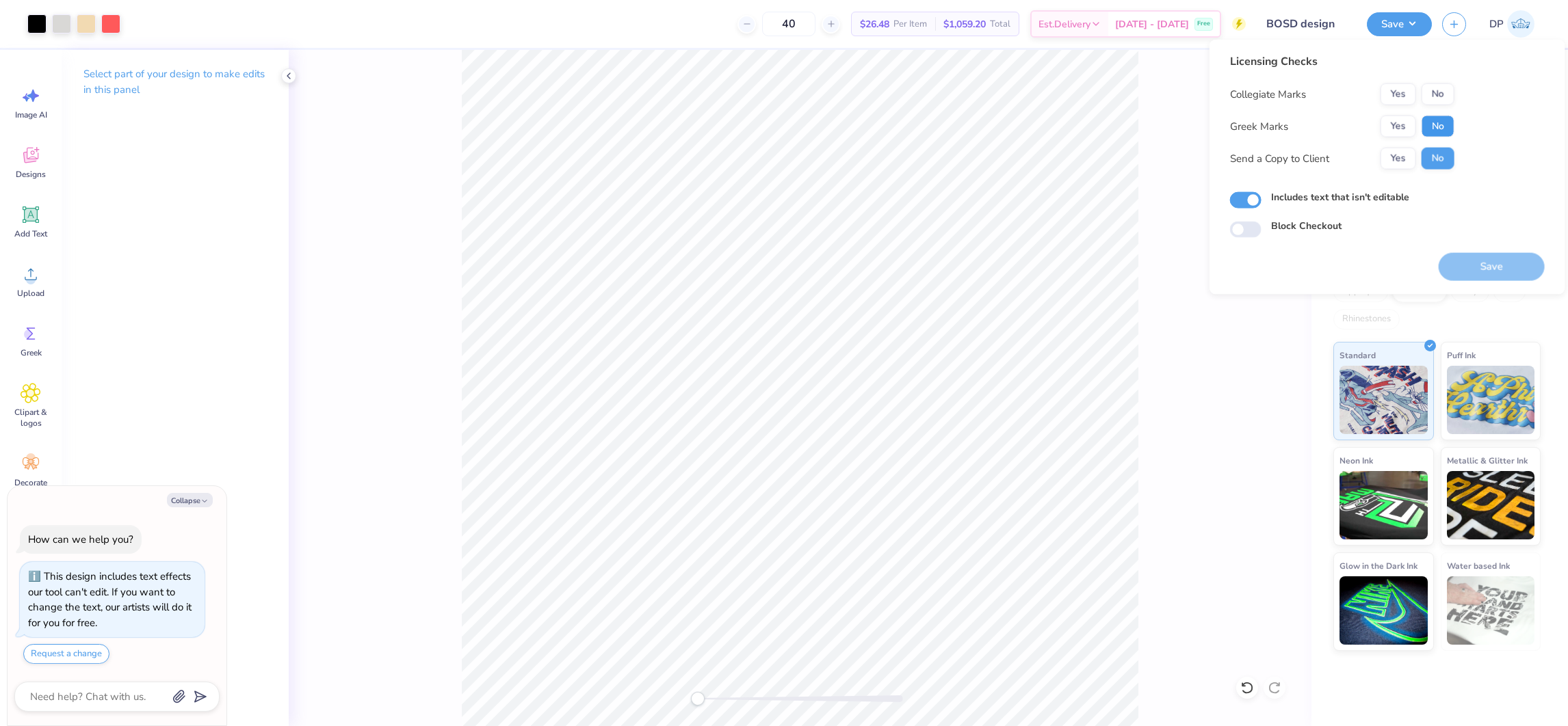
click at [1435, 125] on button "No" at bounding box center [1438, 126] width 33 height 22
click at [1402, 94] on button "Yes" at bounding box center [1398, 94] width 35 height 22
click at [1476, 268] on button "Save" at bounding box center [1492, 267] width 106 height 28
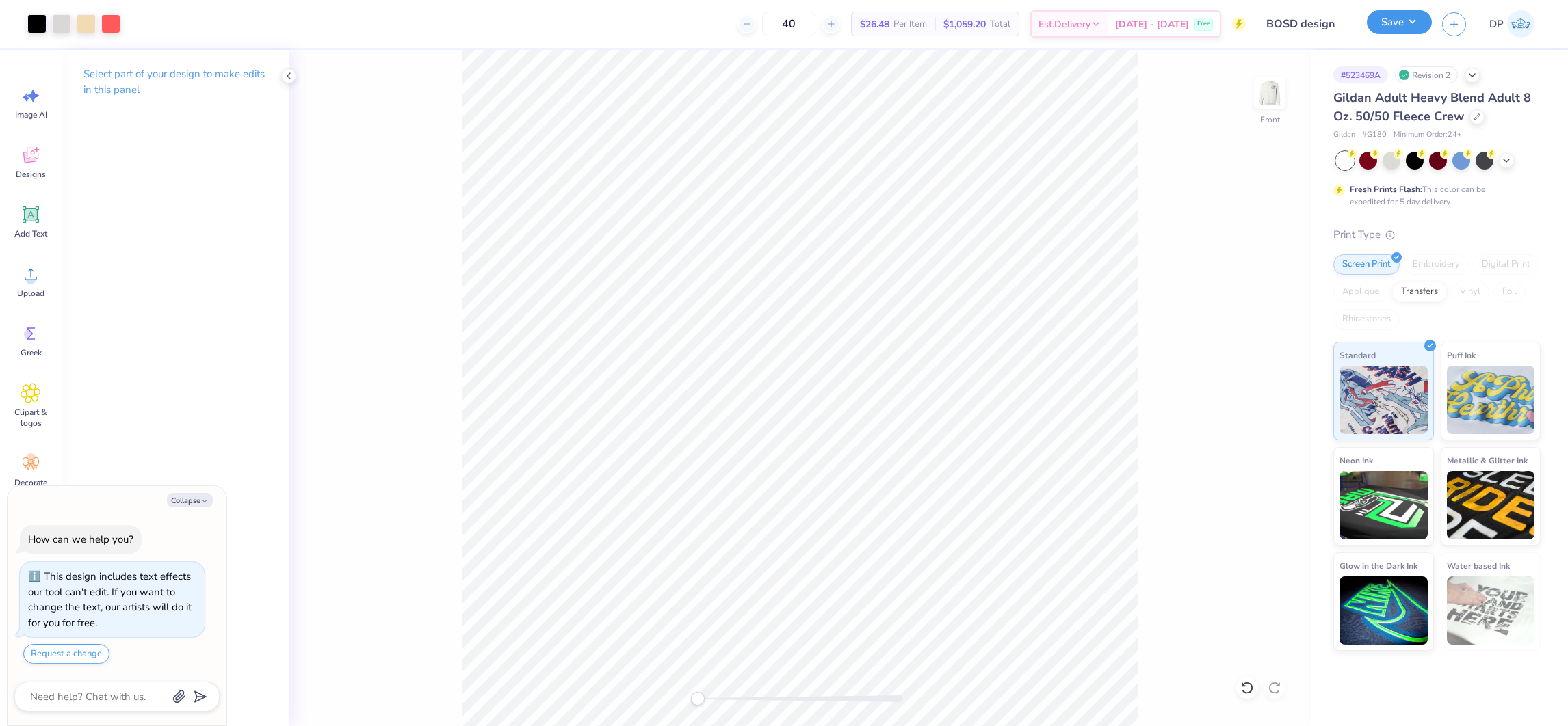
click at [1384, 24] on button "Save" at bounding box center [1399, 21] width 65 height 24
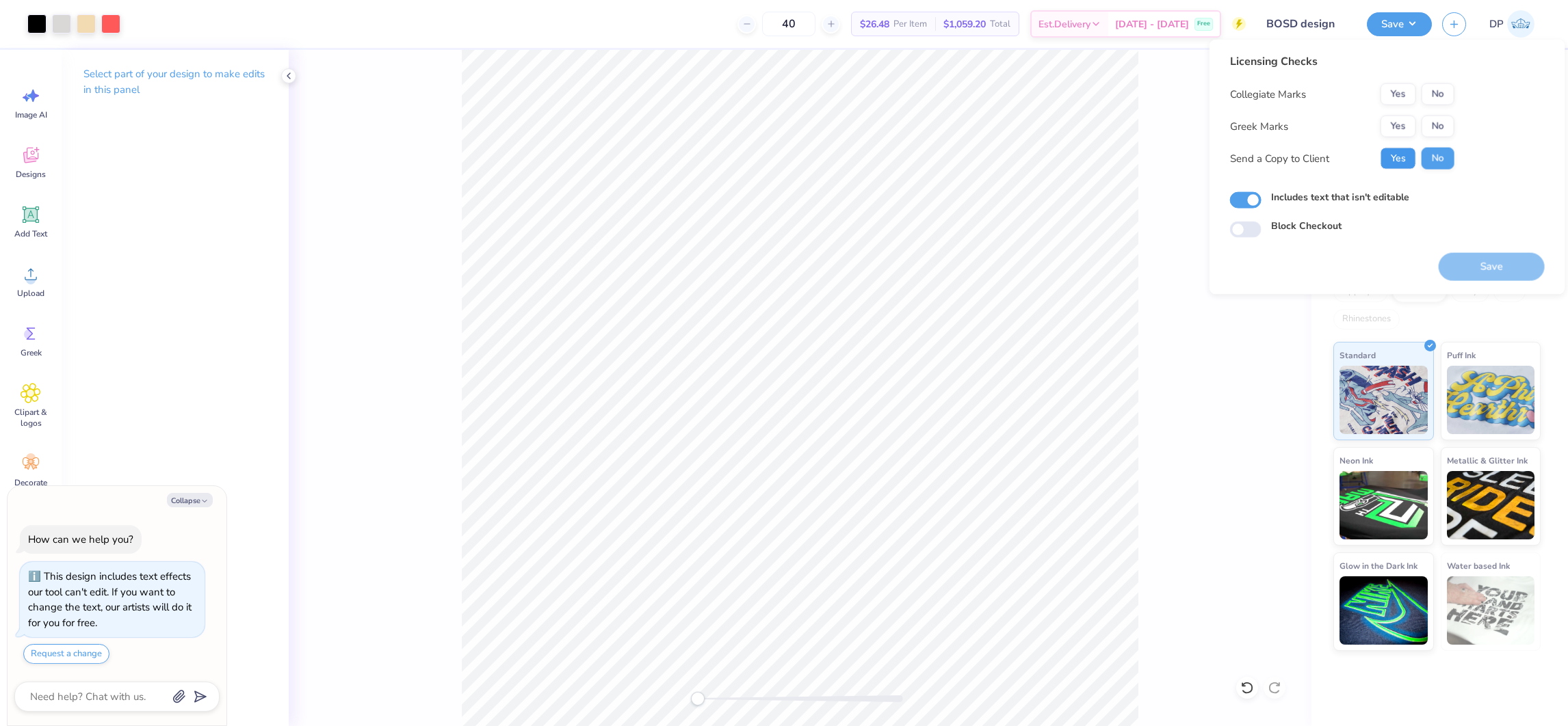
click at [1395, 154] on button "Yes" at bounding box center [1398, 159] width 35 height 22
click at [1424, 120] on button "No" at bounding box center [1438, 126] width 33 height 22
click at [1402, 97] on button "Yes" at bounding box center [1398, 94] width 35 height 22
click at [1473, 255] on button "Save" at bounding box center [1492, 267] width 106 height 28
type textarea "x"
